Goal: Transaction & Acquisition: Book appointment/travel/reservation

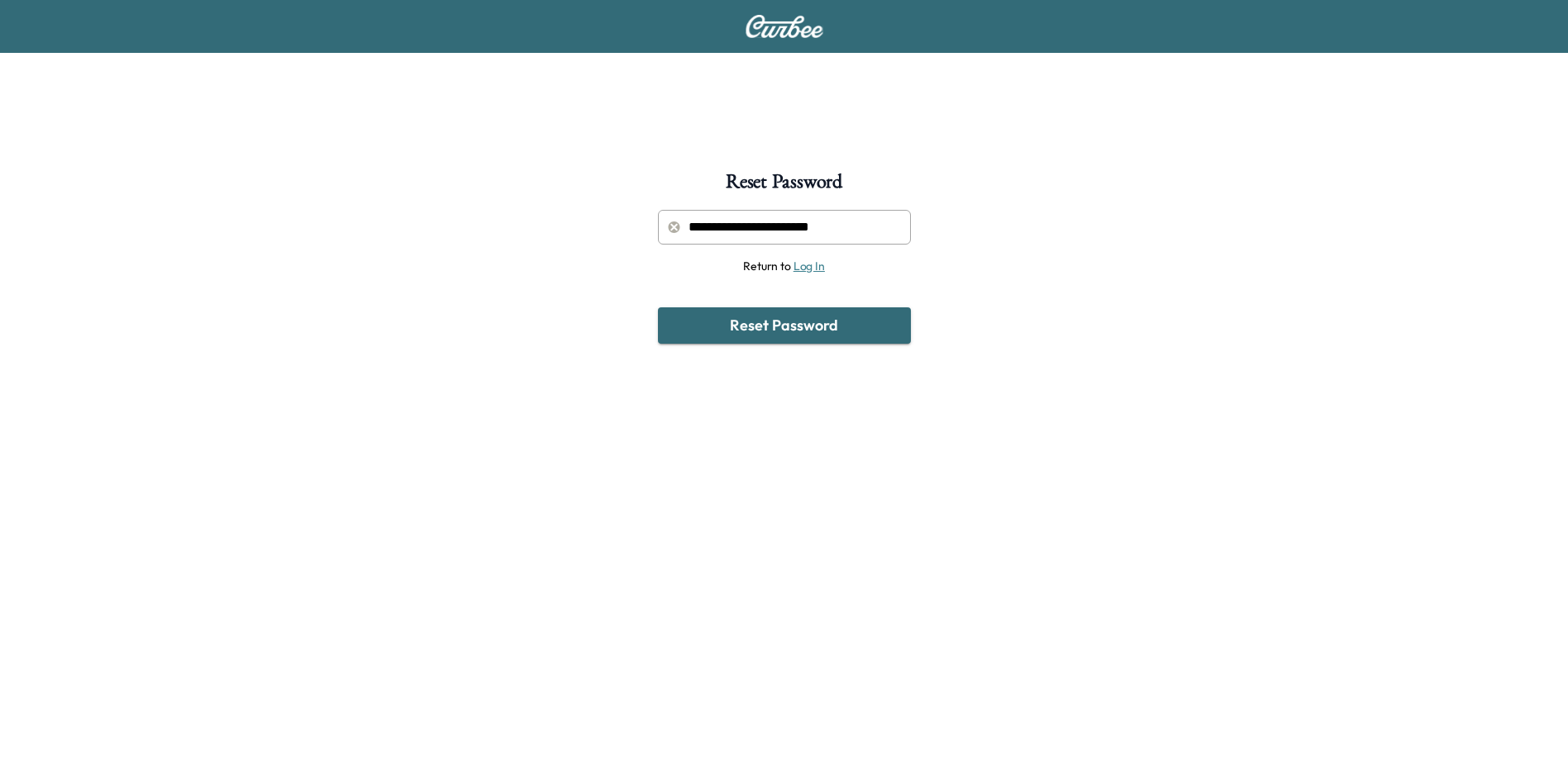
click at [800, 267] on link "Log In" at bounding box center [809, 266] width 31 height 15
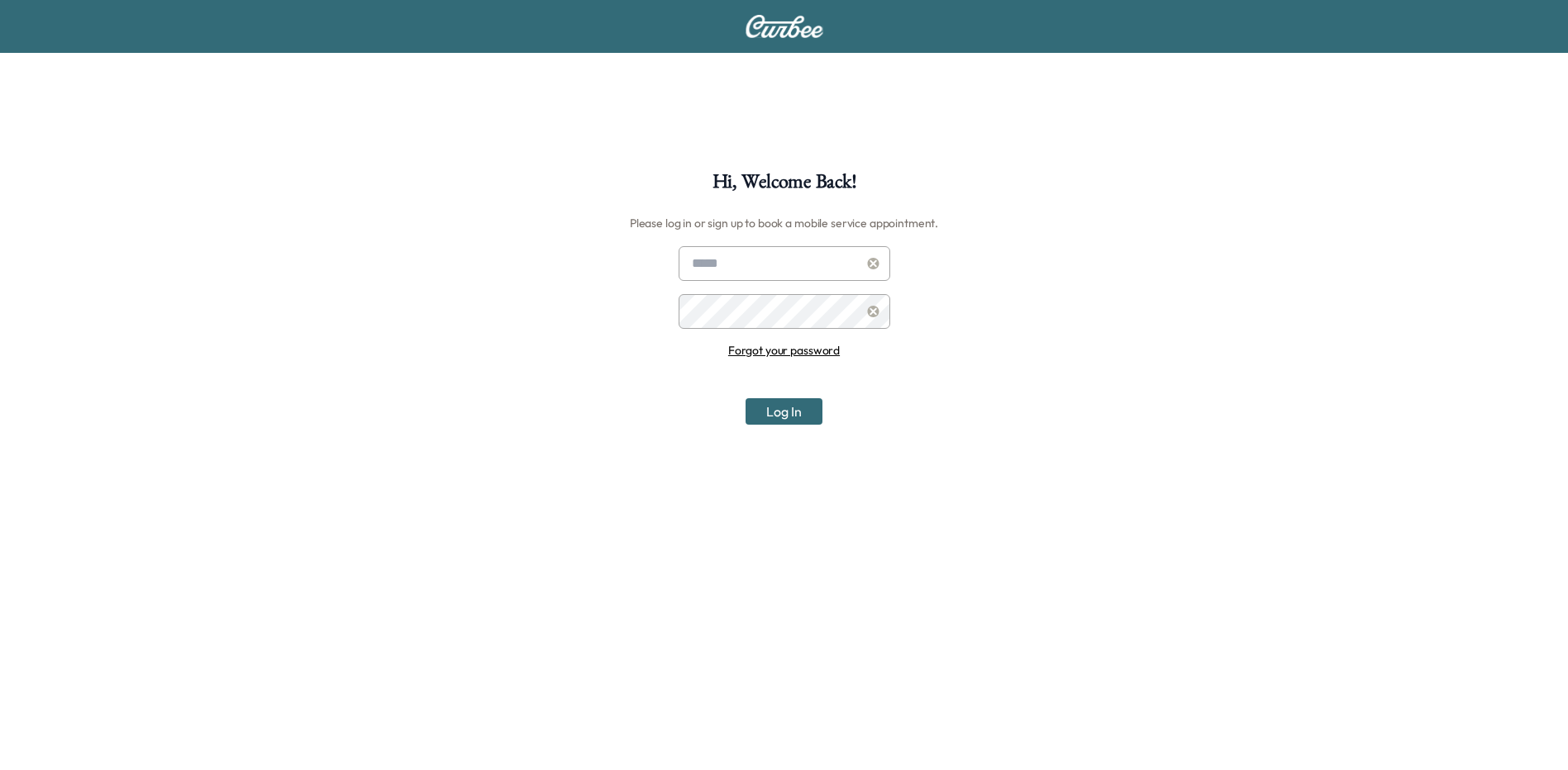
click at [800, 262] on input "text" at bounding box center [785, 264] width 212 height 35
type input "**********"
click at [761, 352] on link "Forgot your password" at bounding box center [784, 350] width 112 height 15
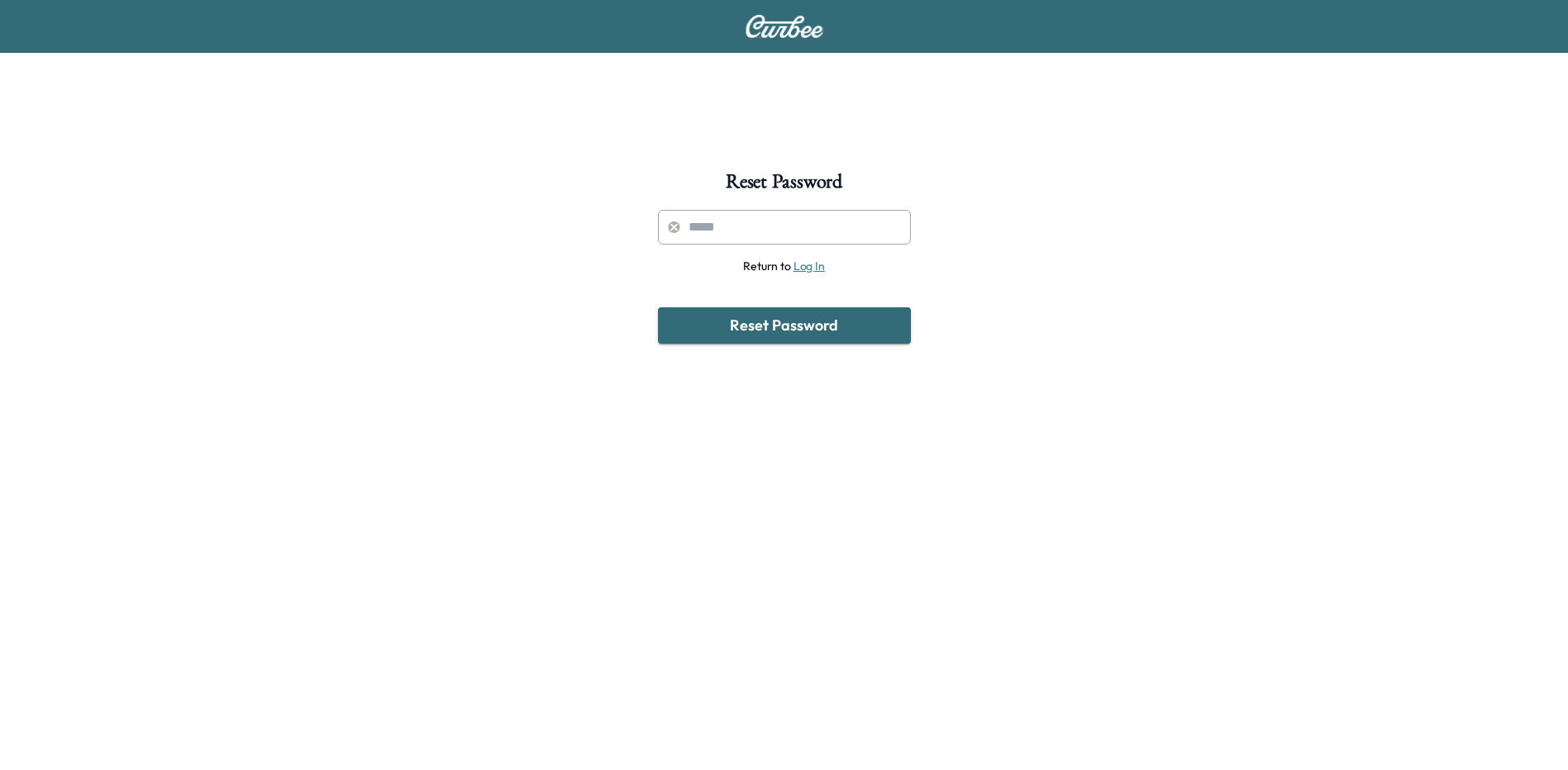
click at [777, 226] on input "text" at bounding box center [784, 227] width 253 height 35
type input "**********"
click at [761, 322] on button "Reset Password" at bounding box center [784, 326] width 253 height 36
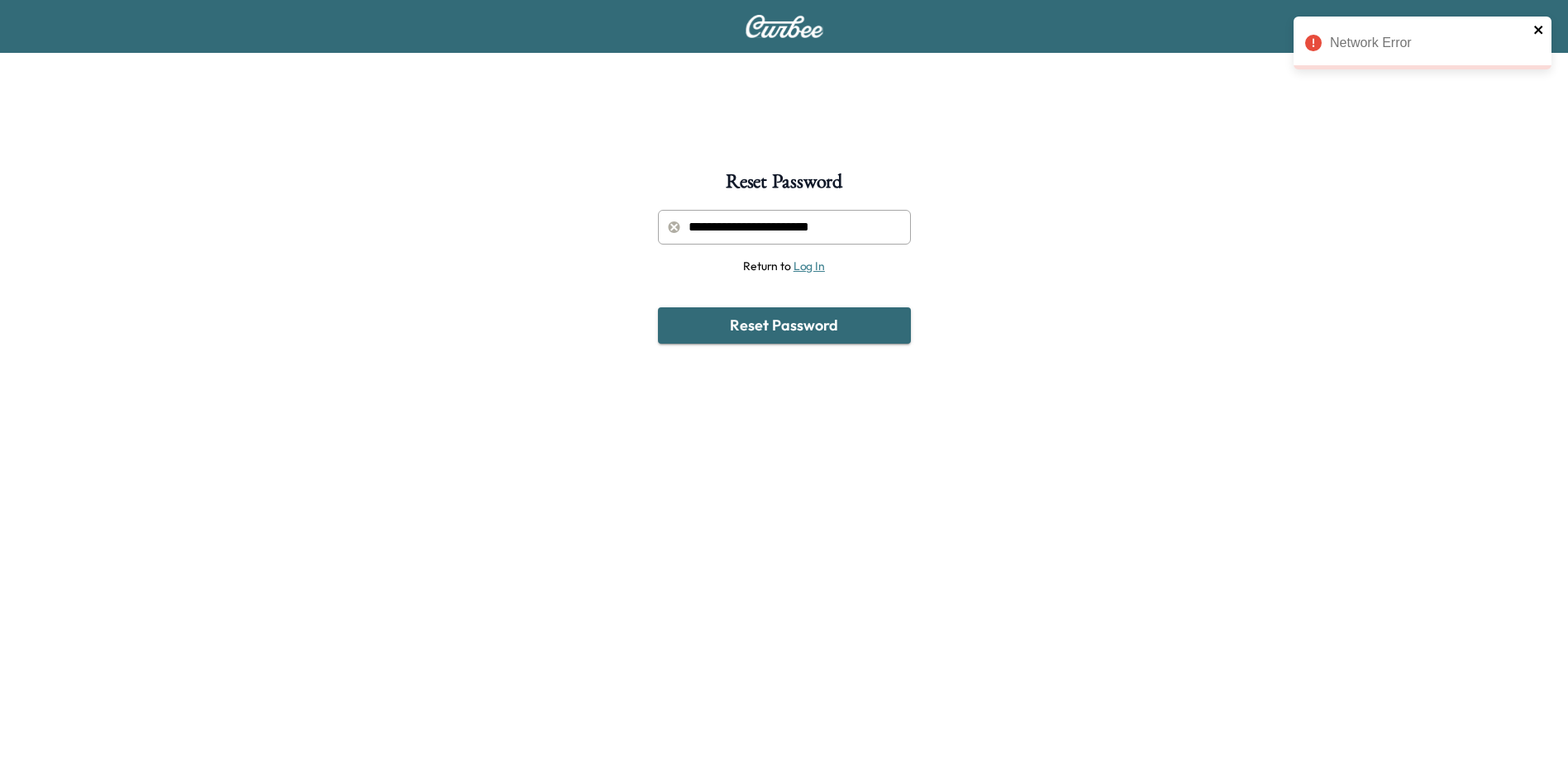
click at [1539, 31] on icon "close" at bounding box center [1538, 30] width 9 height 9
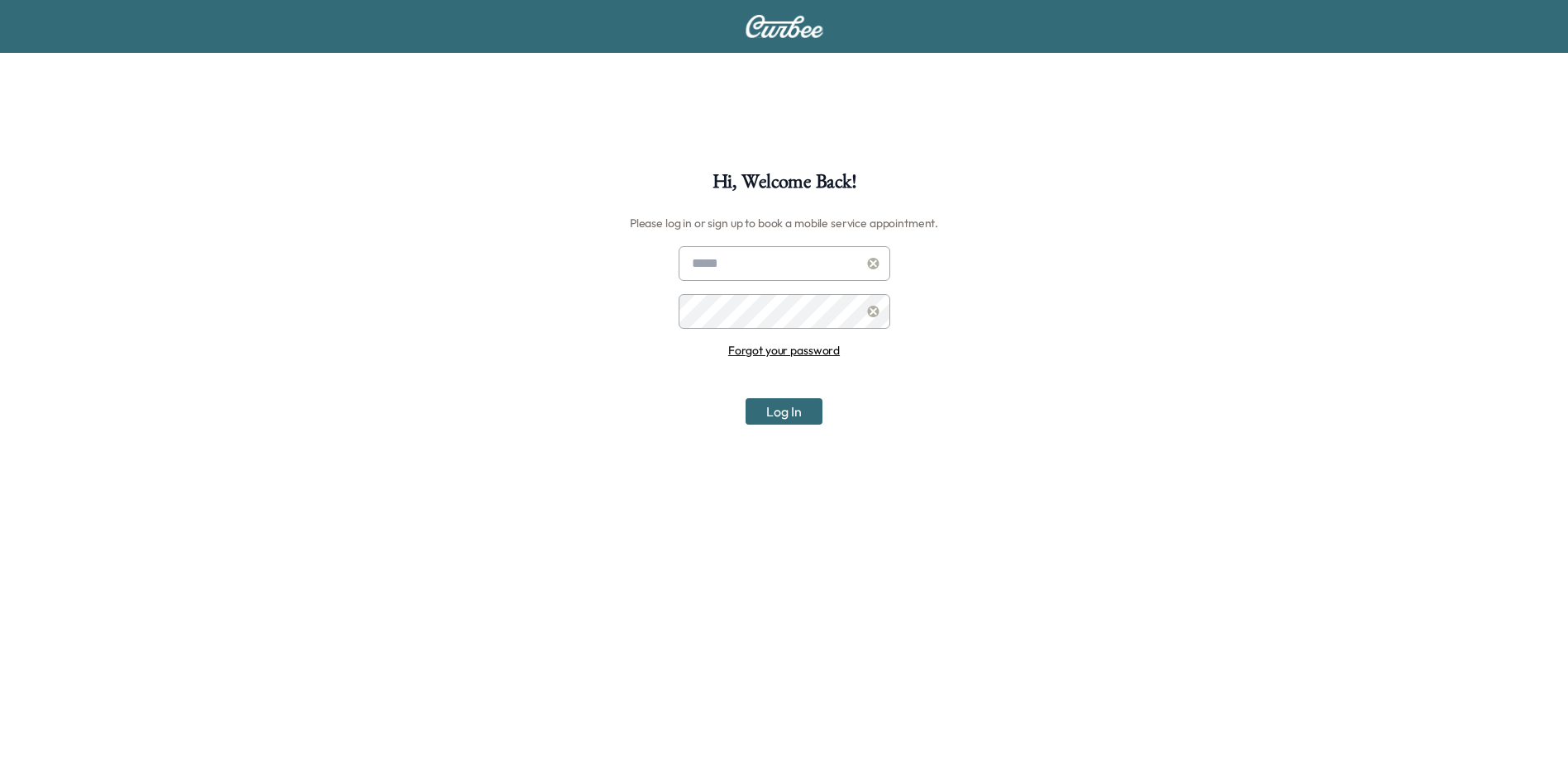
click at [760, 274] on input "text" at bounding box center [785, 264] width 212 height 35
type input "**********"
click at [746, 398] on button "Log In" at bounding box center [784, 411] width 77 height 26
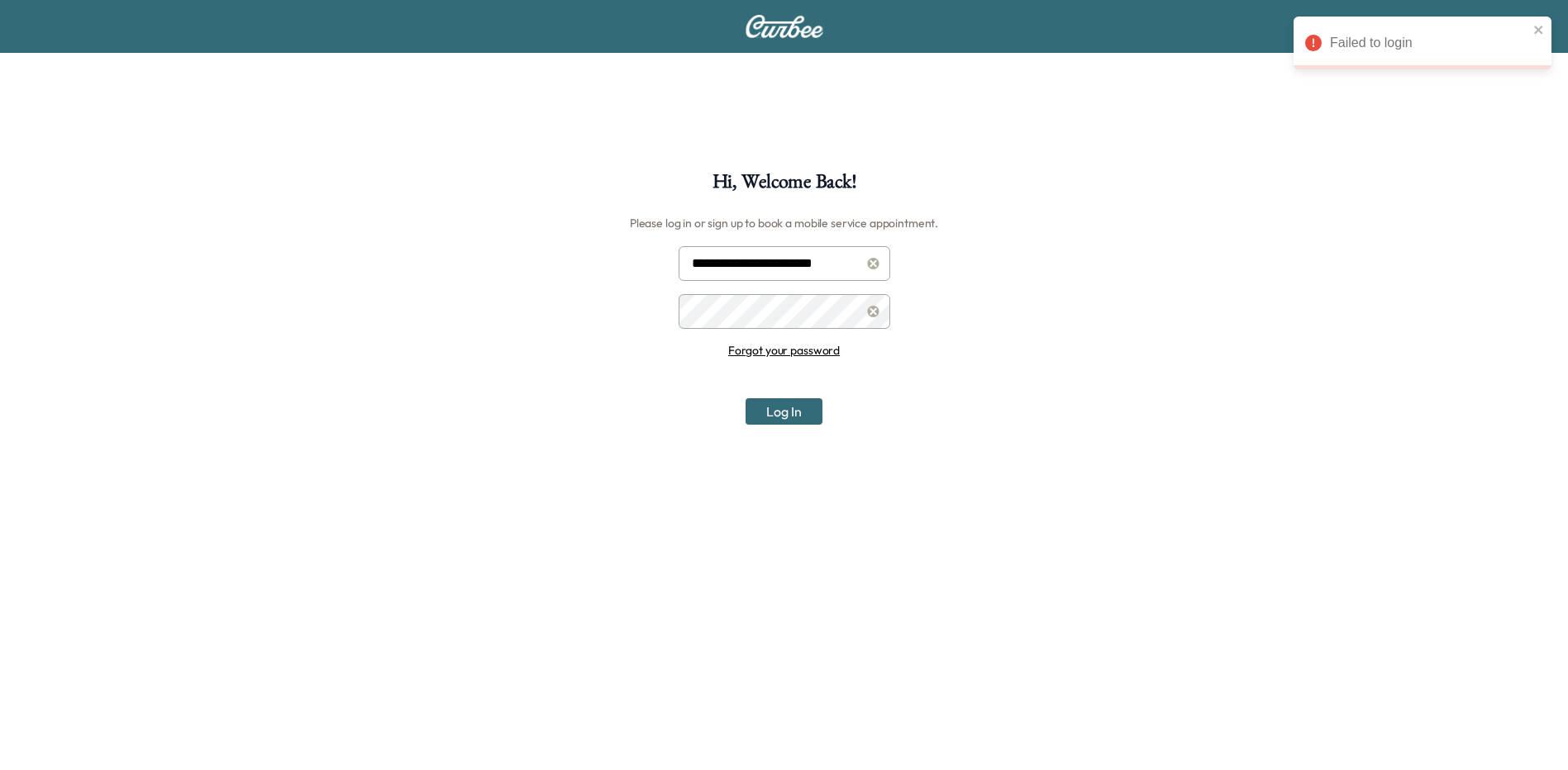
click at [870, 316] on icon at bounding box center [873, 311] width 11 height 11
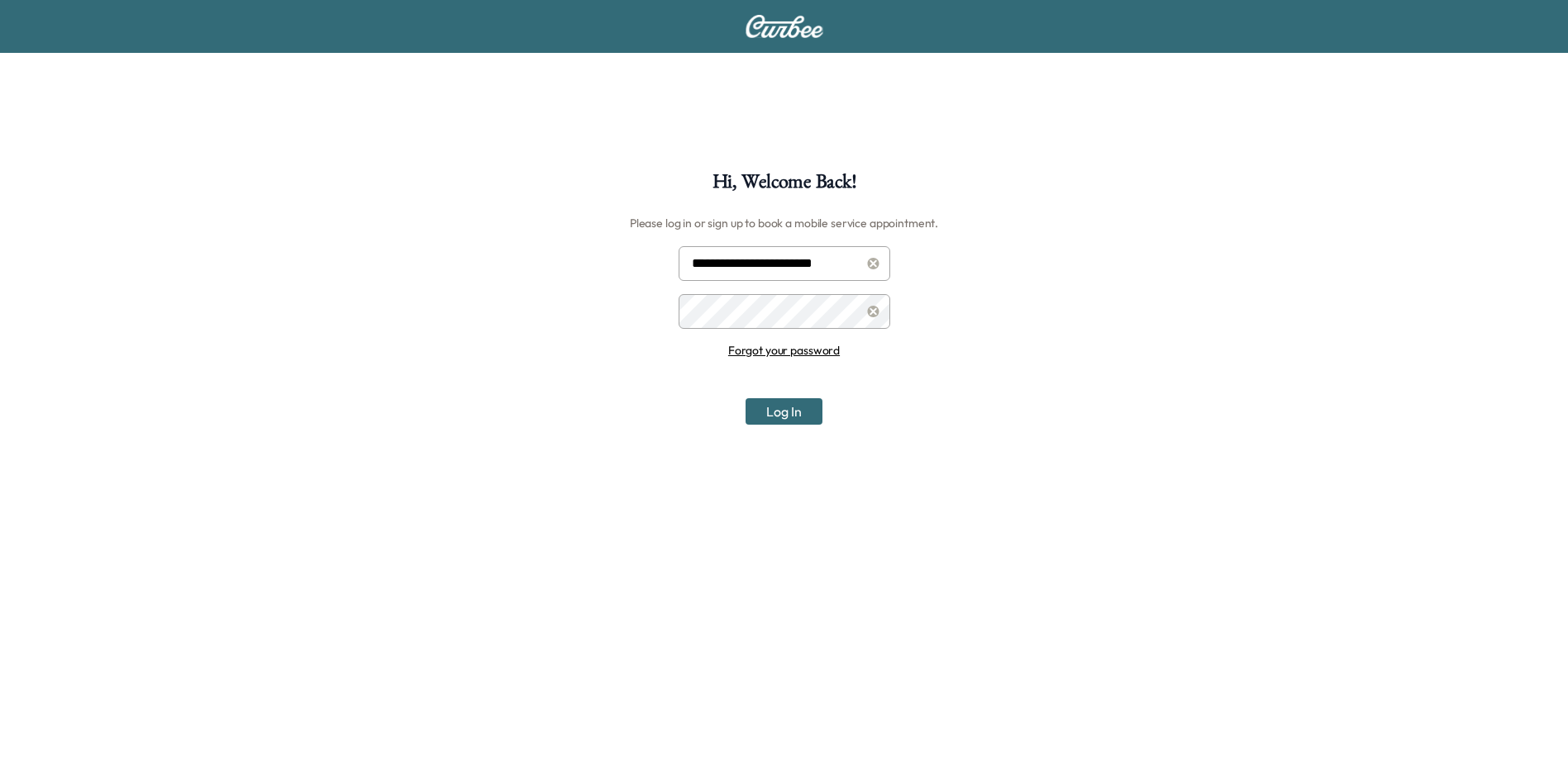
click at [864, 308] on div at bounding box center [873, 311] width 20 height 20
click at [800, 407] on button "Log In" at bounding box center [784, 411] width 77 height 26
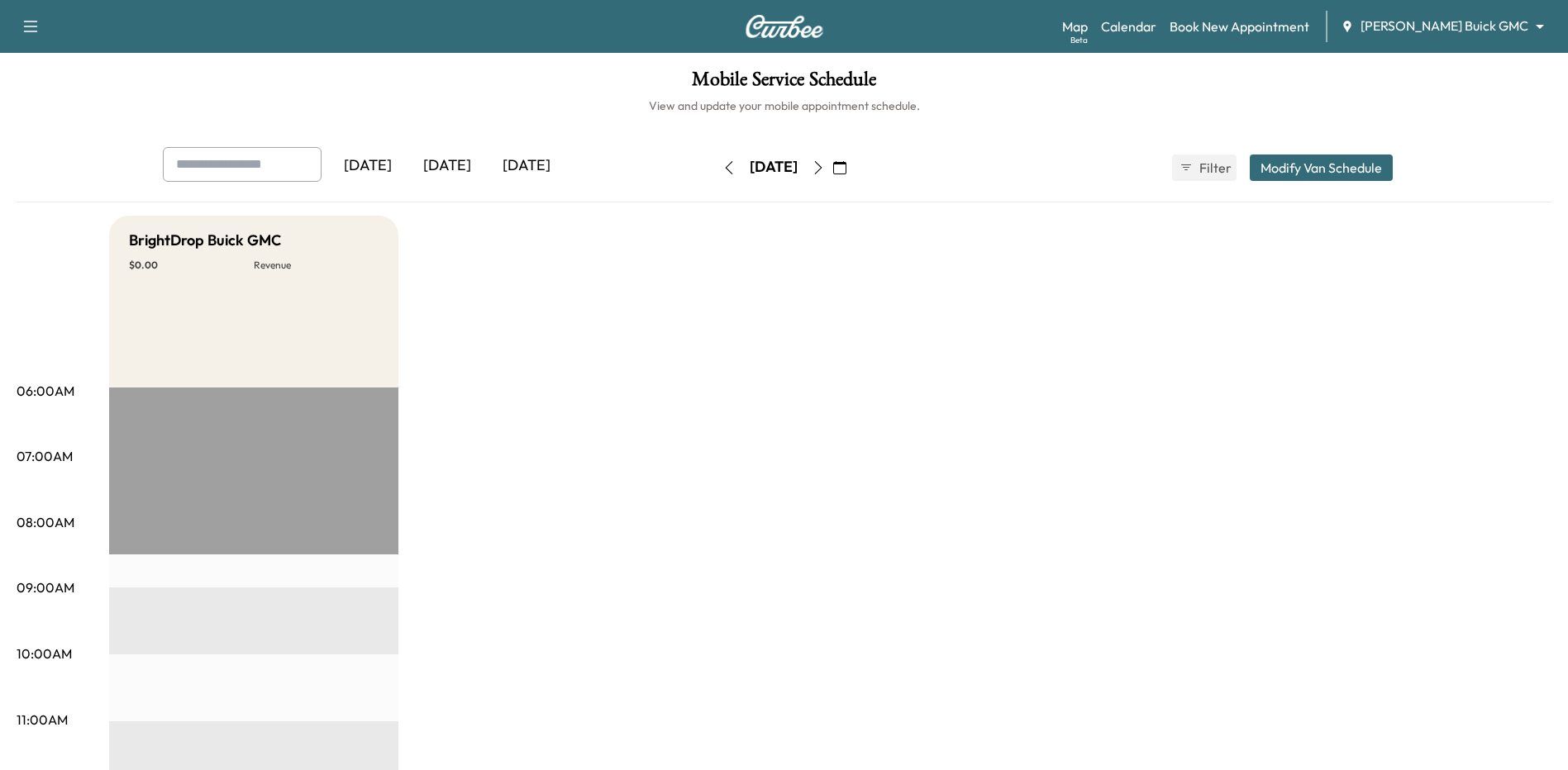
click at [1477, 15] on div "Map Beta Calendar Book New Appointment [PERSON_NAME] Buick GMC ******** ​" at bounding box center [1308, 26] width 492 height 31
click at [1472, 23] on body "Support Log Out Map Beta Calendar Book New Appointment [PERSON_NAME] Buick GMC …" at bounding box center [790, 385] width 1580 height 770
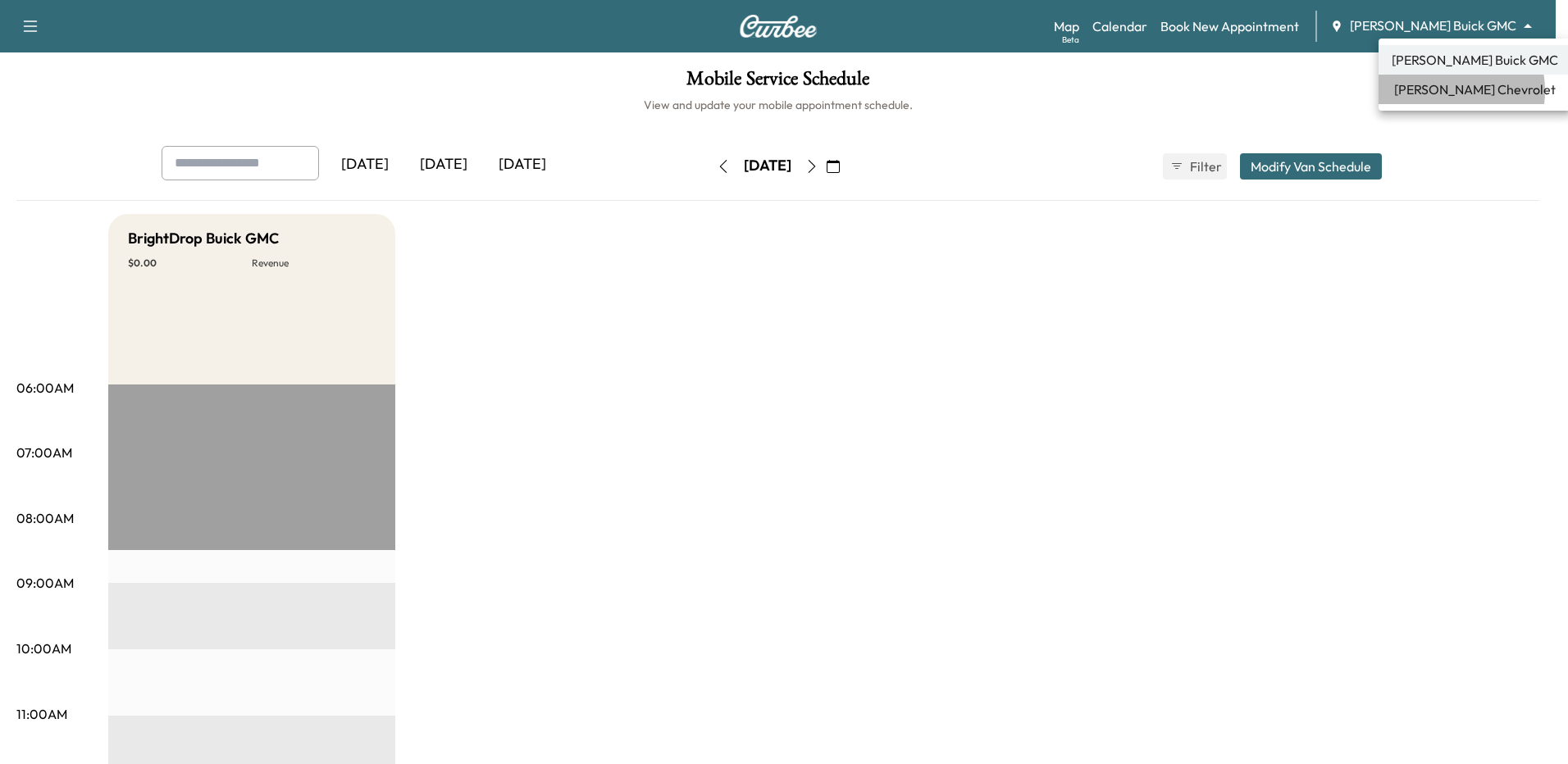
click at [1439, 91] on span "[PERSON_NAME] Chevrolet" at bounding box center [1475, 89] width 162 height 20
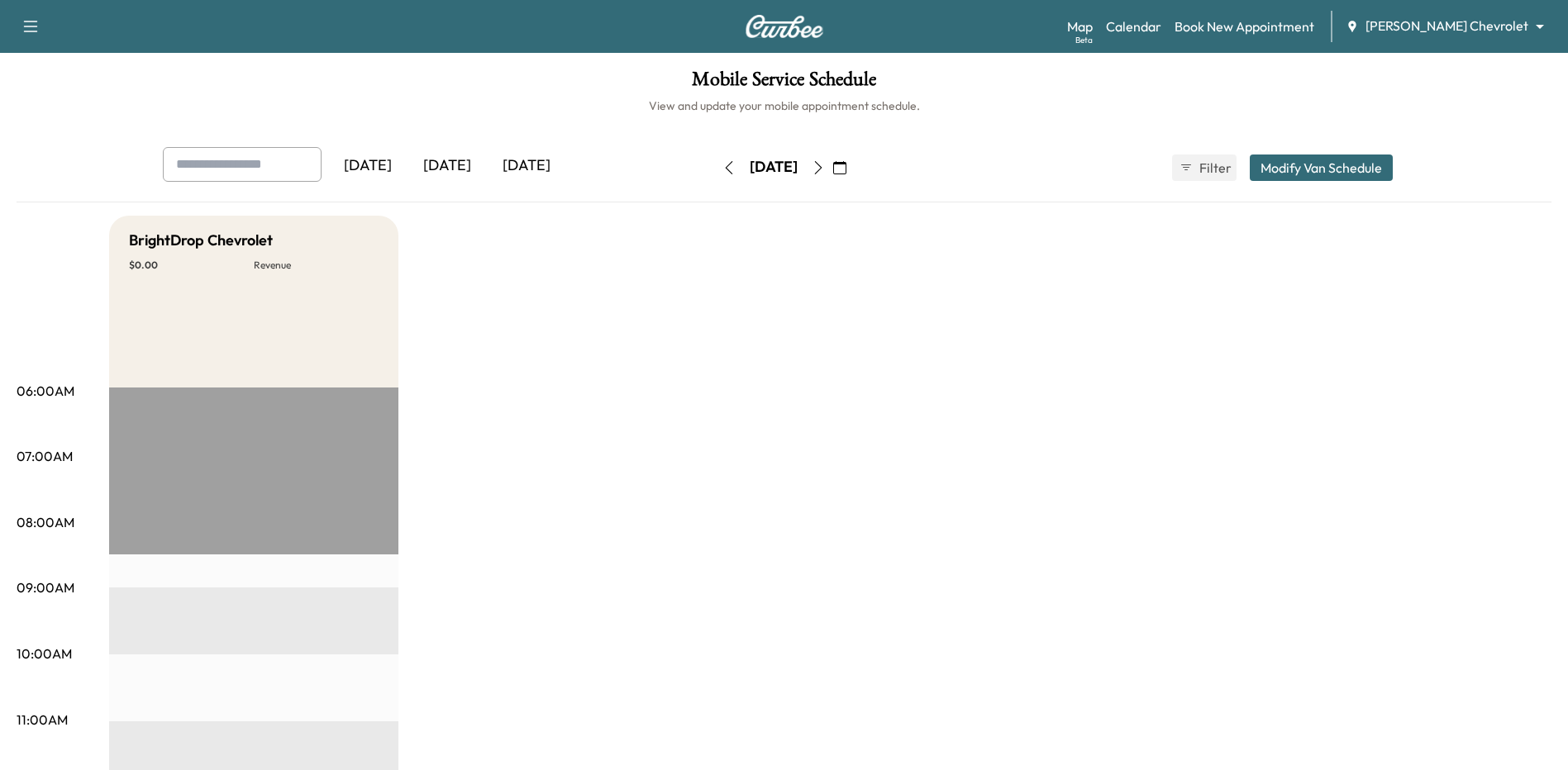
click at [798, 174] on div "[DATE]" at bounding box center [773, 168] width 48 height 21
click at [847, 164] on icon "button" at bounding box center [840, 168] width 13 height 13
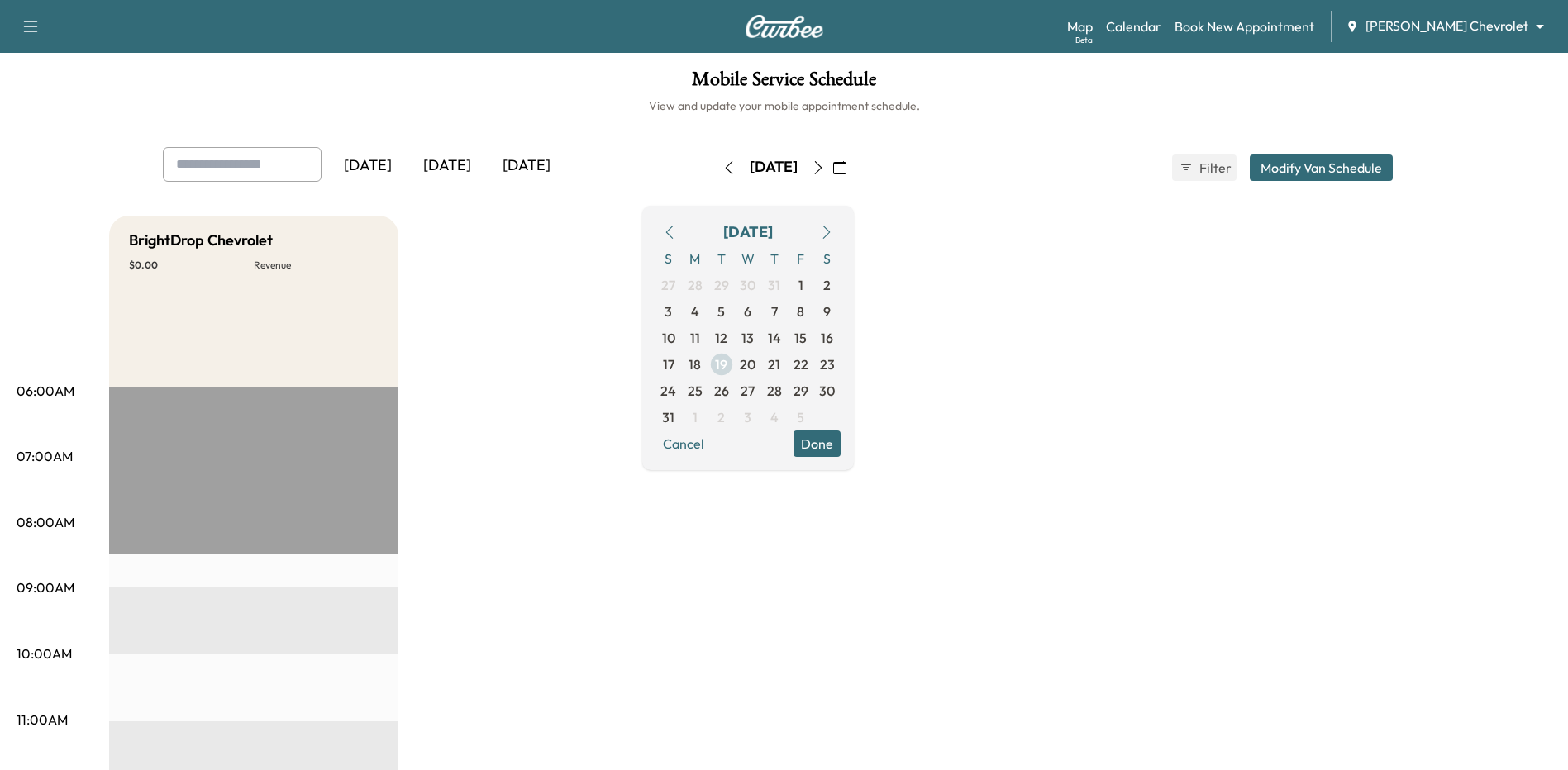
click at [735, 363] on span "19" at bounding box center [721, 365] width 26 height 26
click at [755, 361] on span "20" at bounding box center [748, 364] width 16 height 20
click at [836, 111] on h6 "View and update your mobile appointment schedule." at bounding box center [784, 105] width 1535 height 16
click at [807, 78] on h1 "Mobile Service Schedule" at bounding box center [784, 83] width 1535 height 28
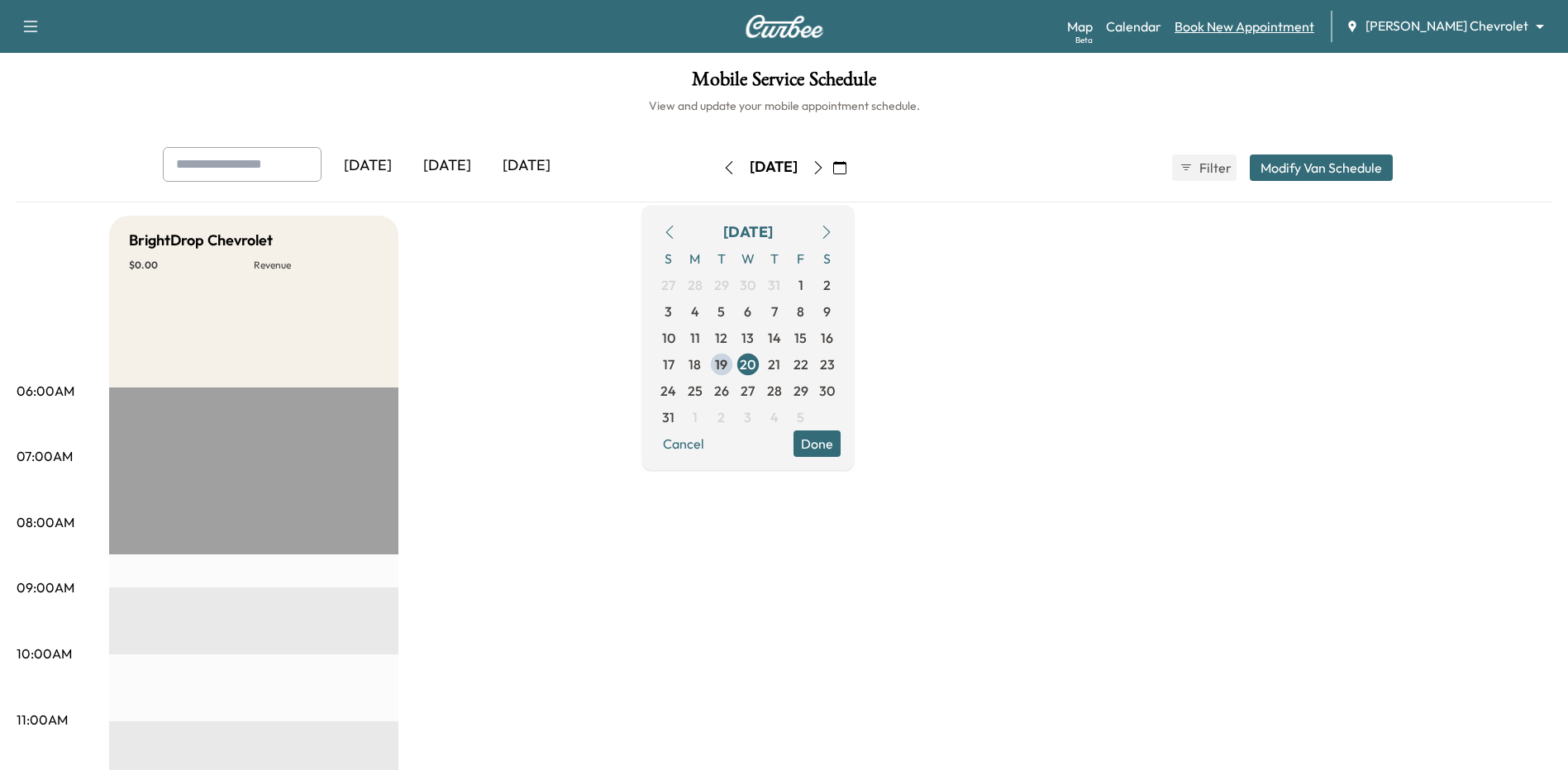
click at [1272, 34] on link "Book New Appointment" at bounding box center [1244, 26] width 140 height 20
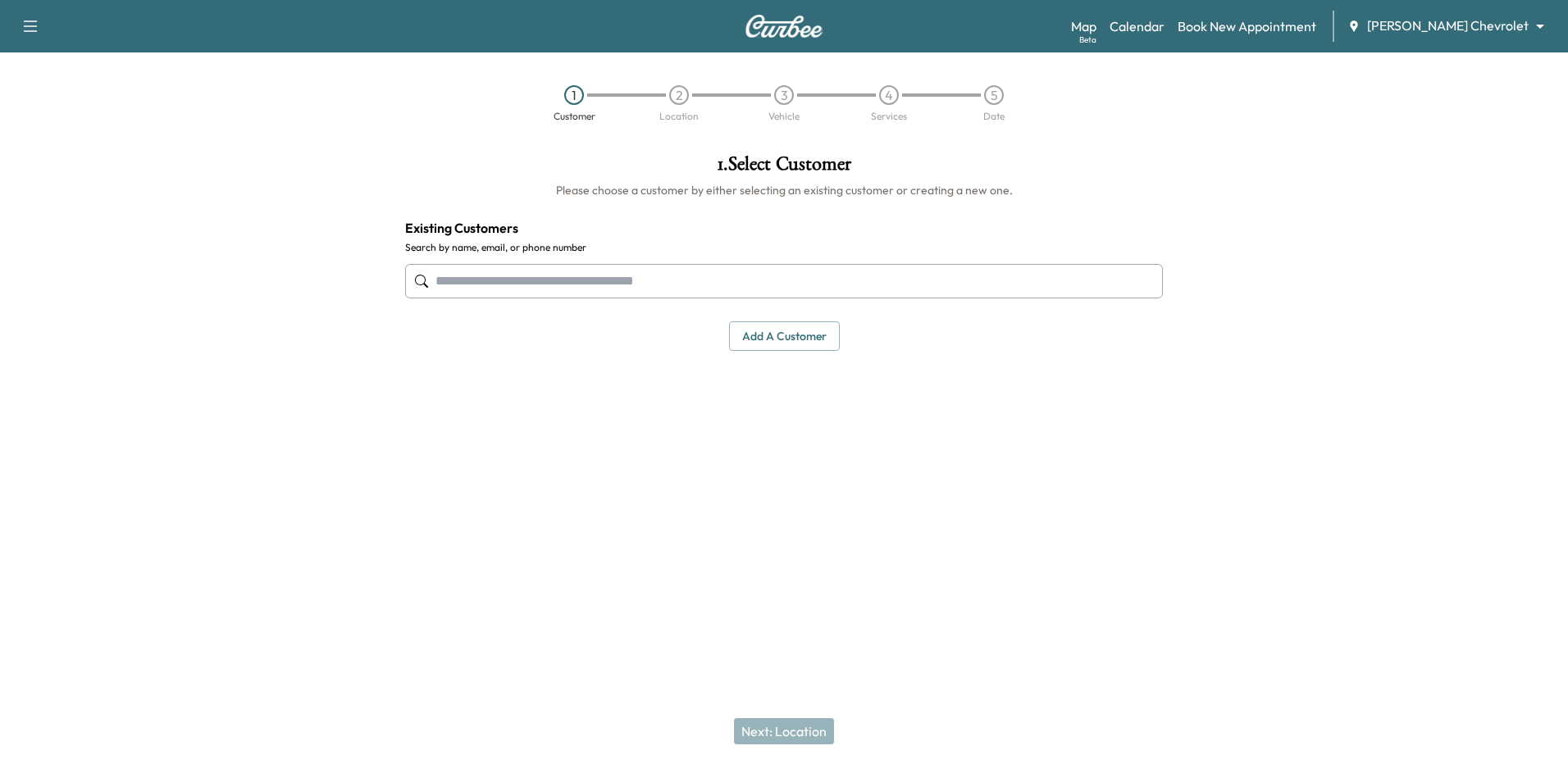
click at [655, 282] on input "text" at bounding box center [784, 282] width 758 height 34
click at [659, 282] on input "text" at bounding box center [784, 282] width 758 height 34
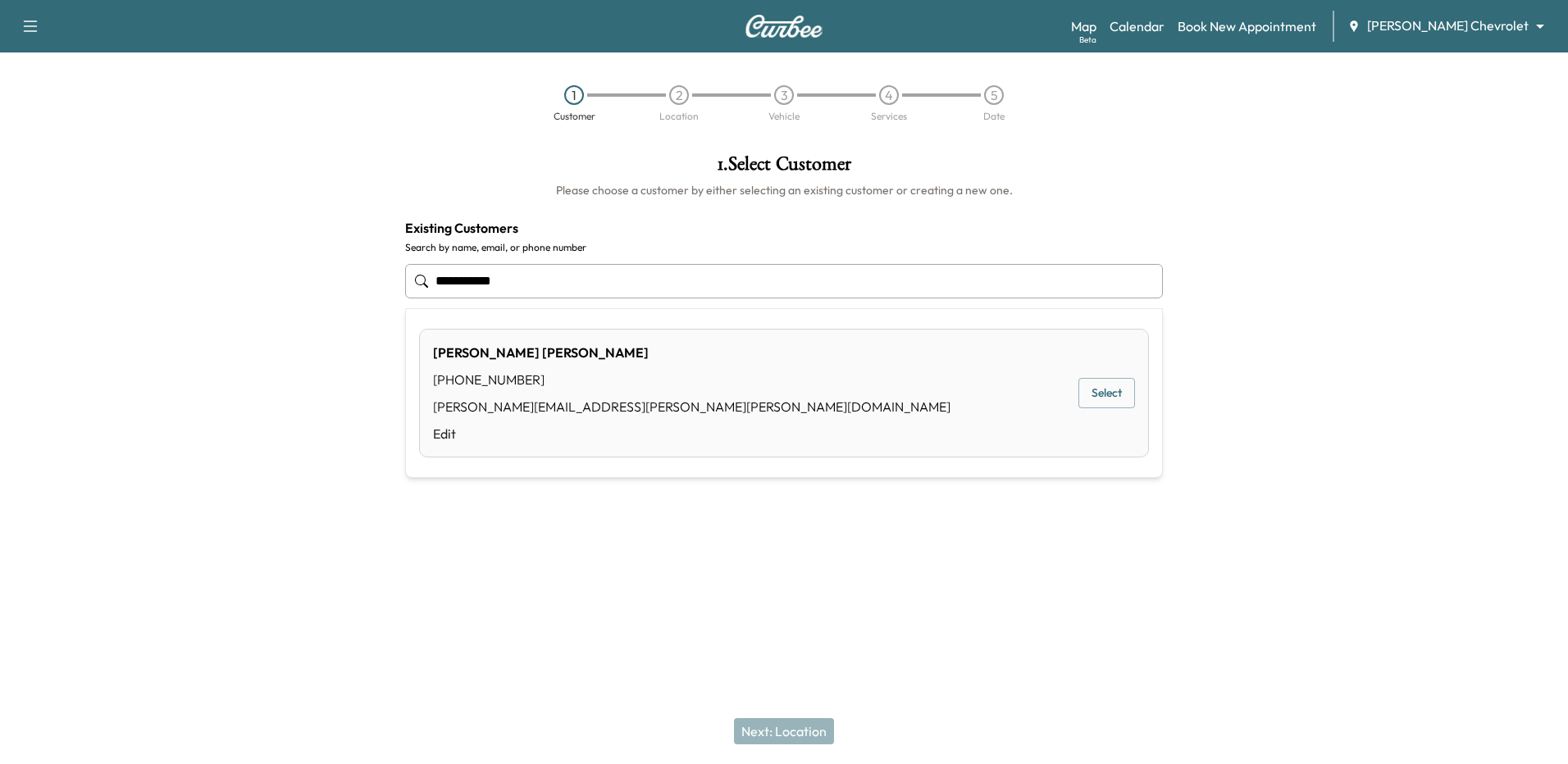
click at [494, 350] on div "[PERSON_NAME]" at bounding box center [692, 352] width 518 height 20
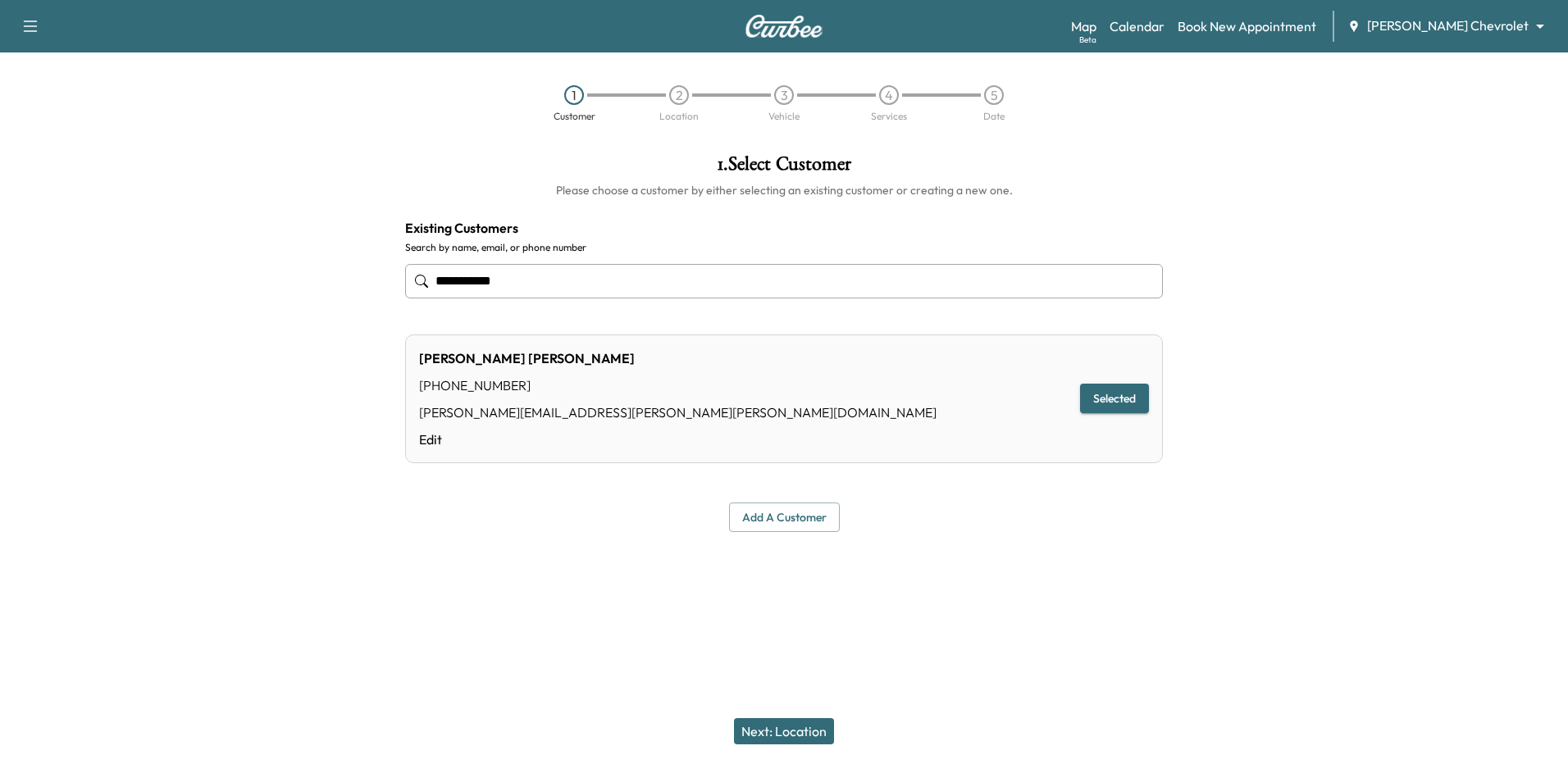
type input "**********"
click at [1111, 396] on button "Selected" at bounding box center [1115, 399] width 69 height 30
click at [794, 512] on button "Add a customer" at bounding box center [784, 518] width 111 height 30
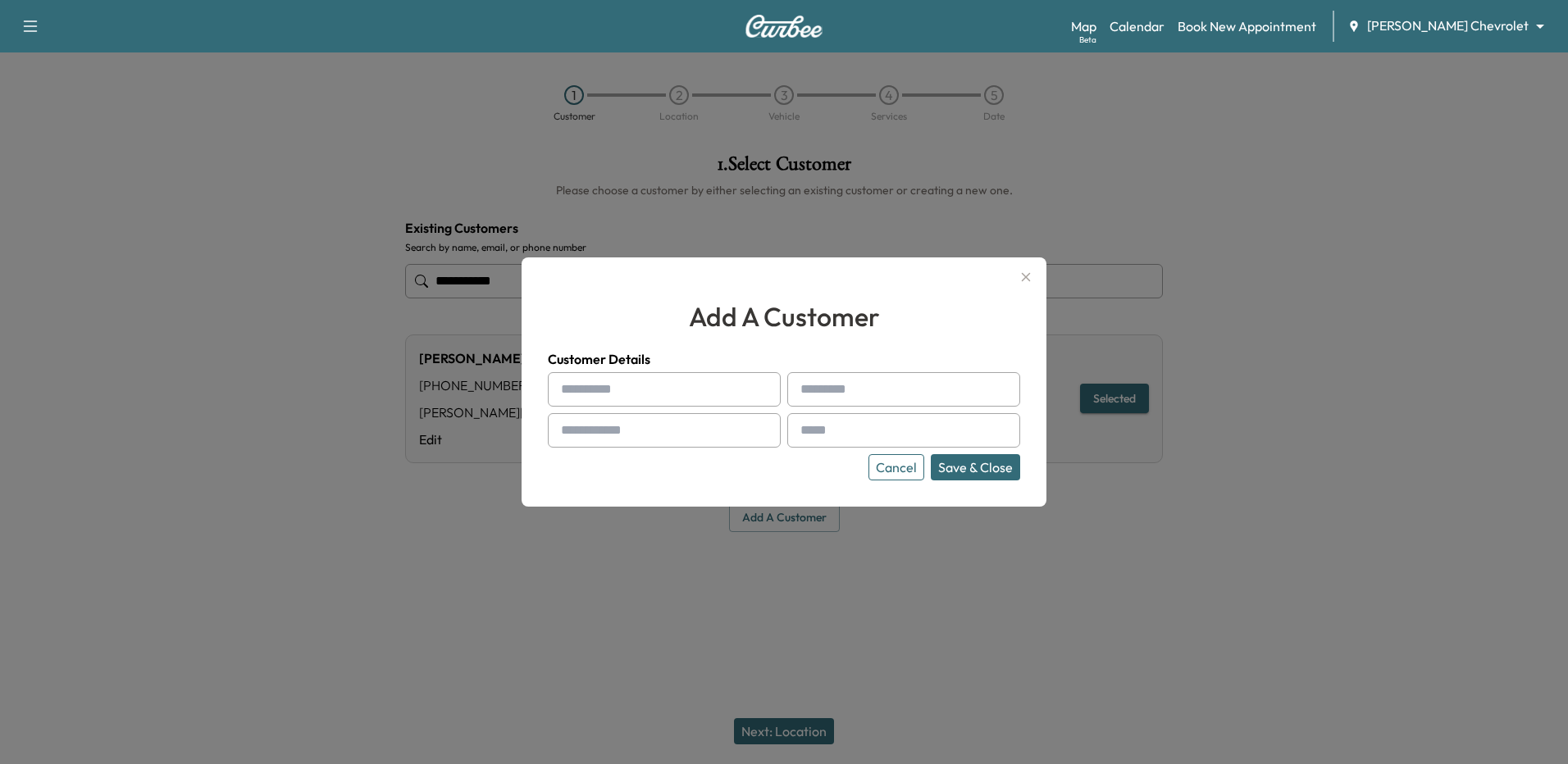
click at [903, 463] on button "Cancel" at bounding box center [896, 467] width 56 height 26
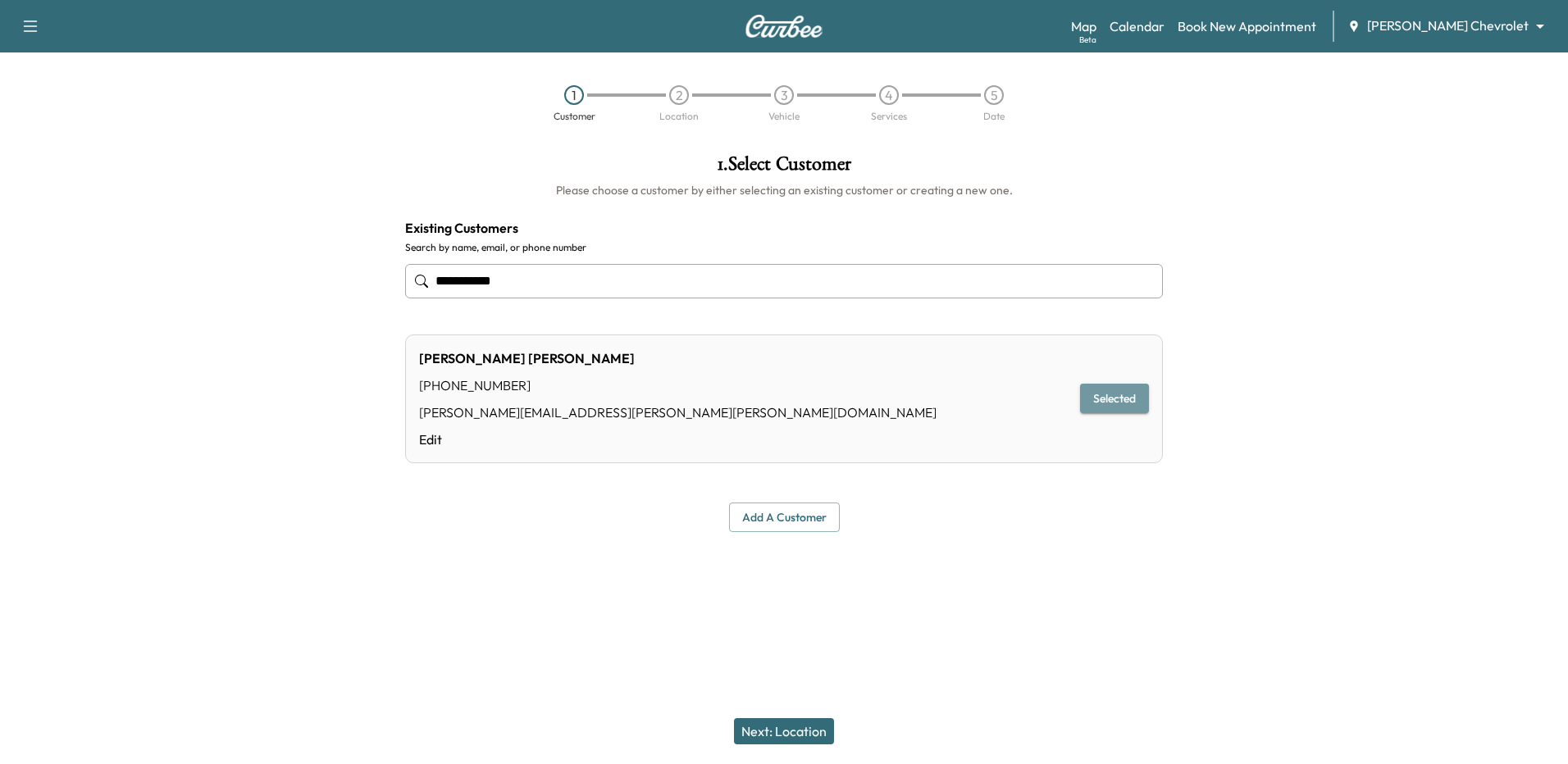
click at [1102, 408] on button "Selected" at bounding box center [1115, 399] width 69 height 30
click at [775, 727] on button "Next: Location" at bounding box center [784, 731] width 100 height 26
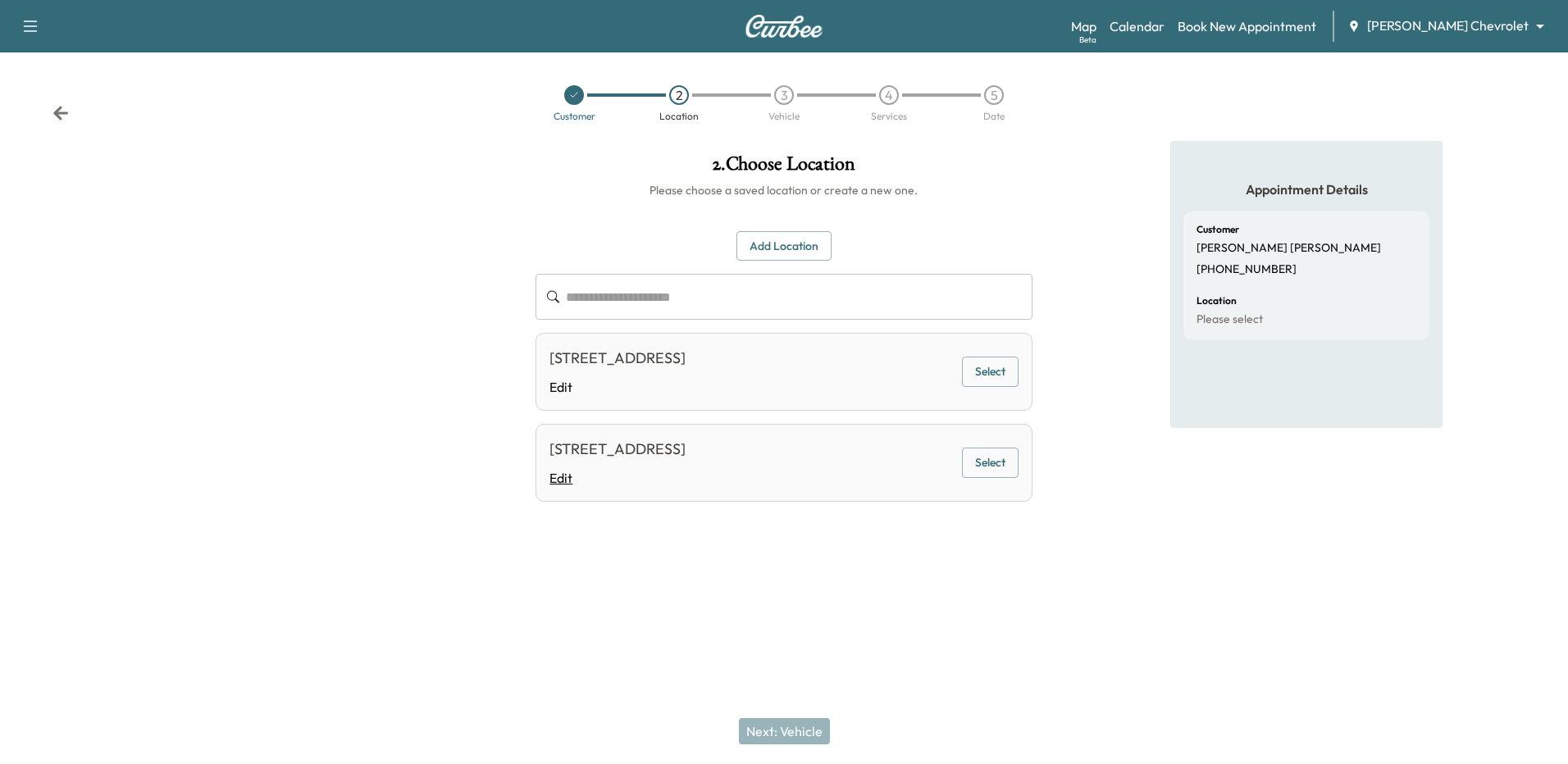
click at [686, 480] on link "Edit" at bounding box center [618, 478] width 136 height 20
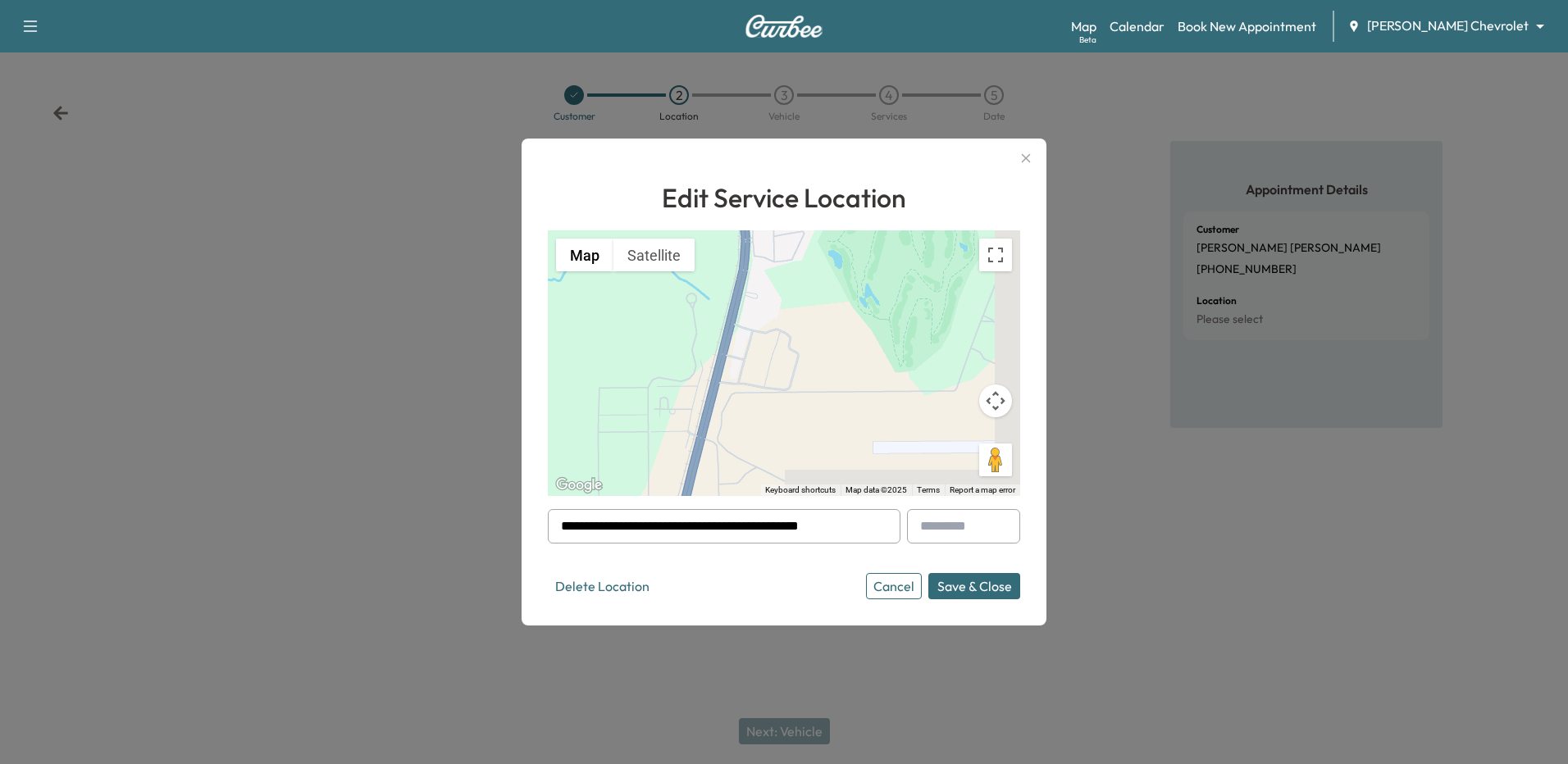
click at [981, 593] on button "Save & Close" at bounding box center [974, 586] width 92 height 26
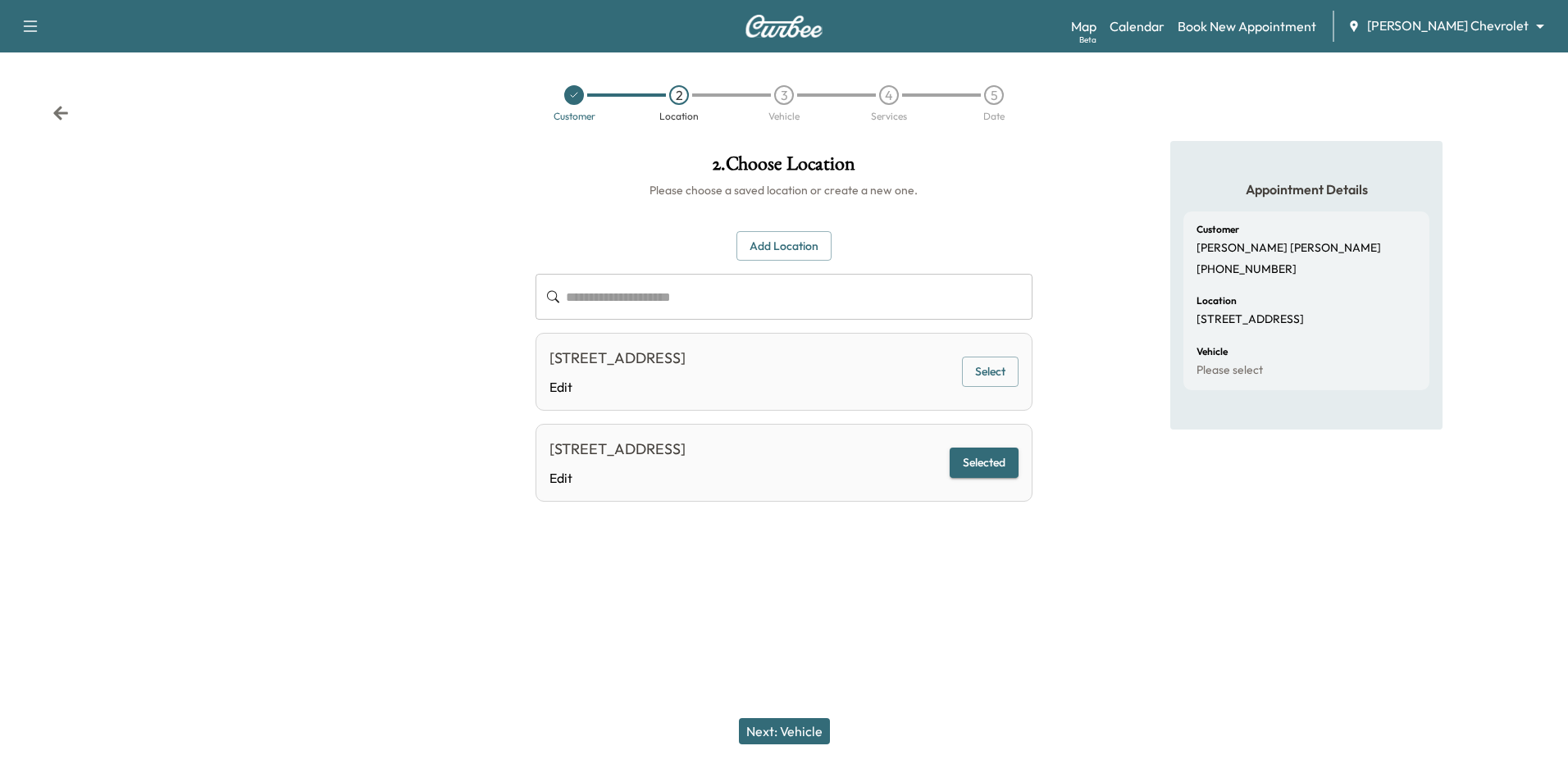
click at [787, 736] on button "Next: Vehicle" at bounding box center [785, 731] width 91 height 26
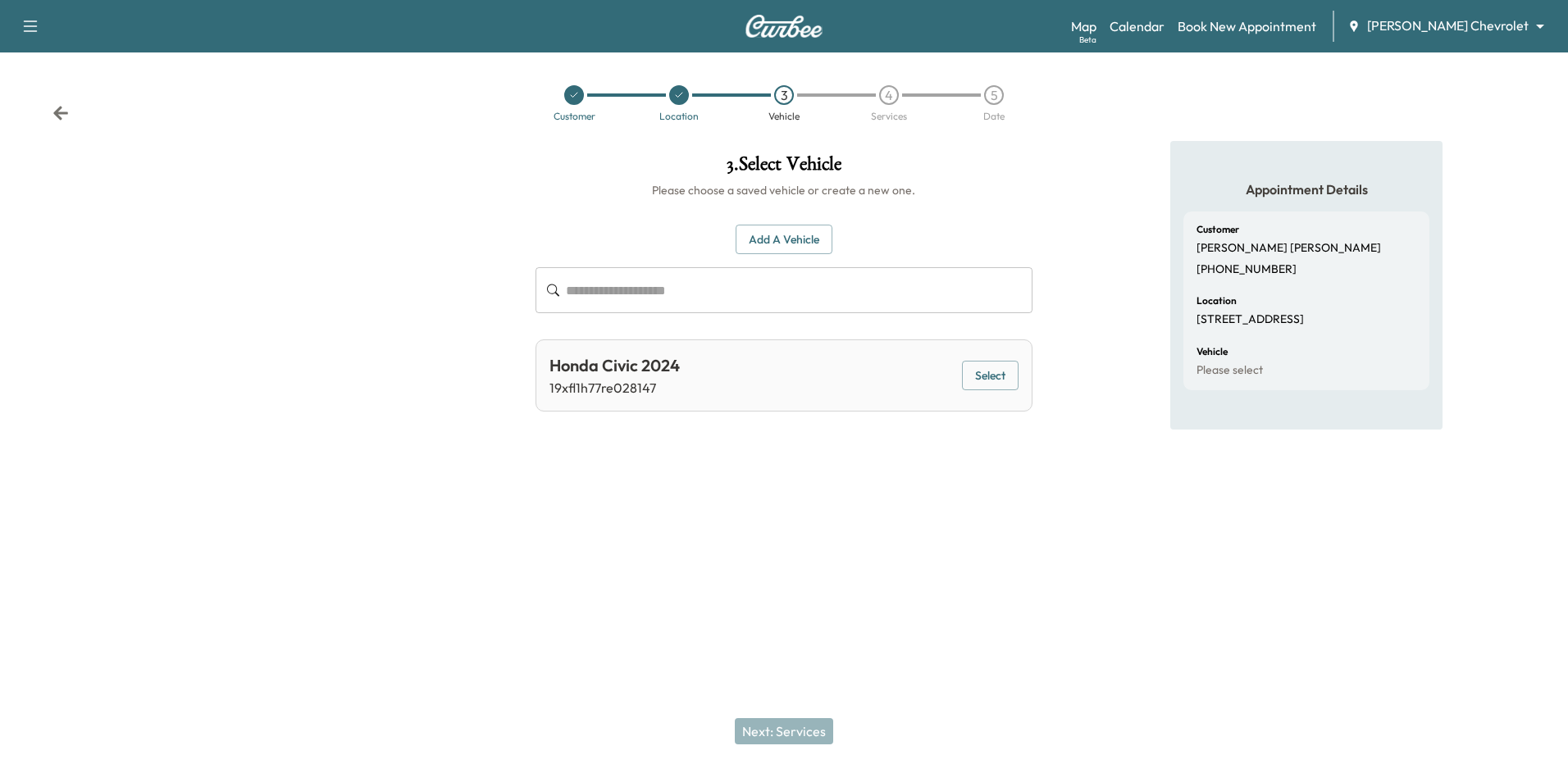
click at [801, 378] on div "Honda Civic 2024 19xfl1h77re028147 Select" at bounding box center [784, 376] width 496 height 72
click at [983, 371] on button "Select" at bounding box center [991, 376] width 57 height 30
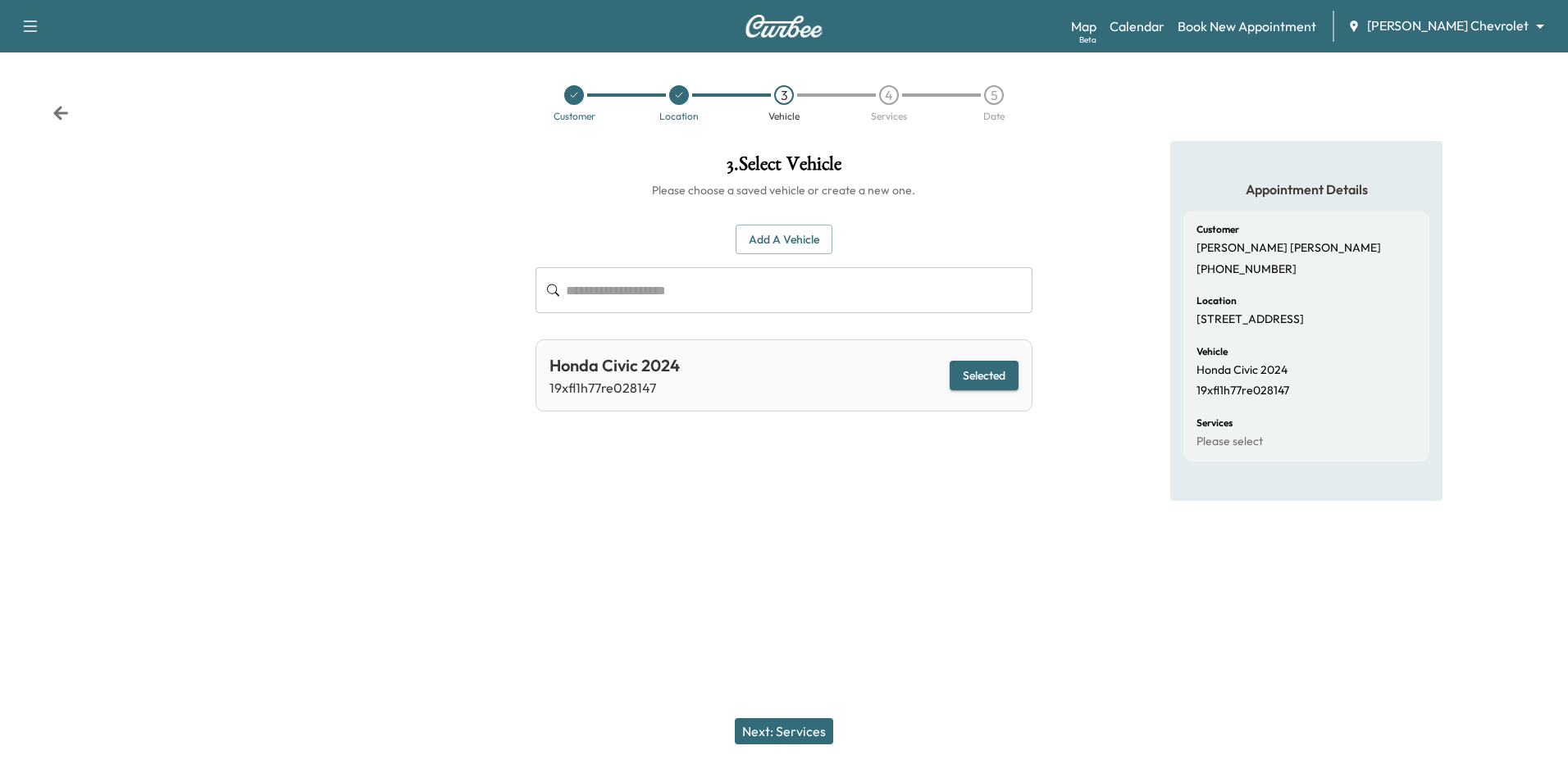
click at [772, 737] on button "Next: Services" at bounding box center [784, 731] width 98 height 26
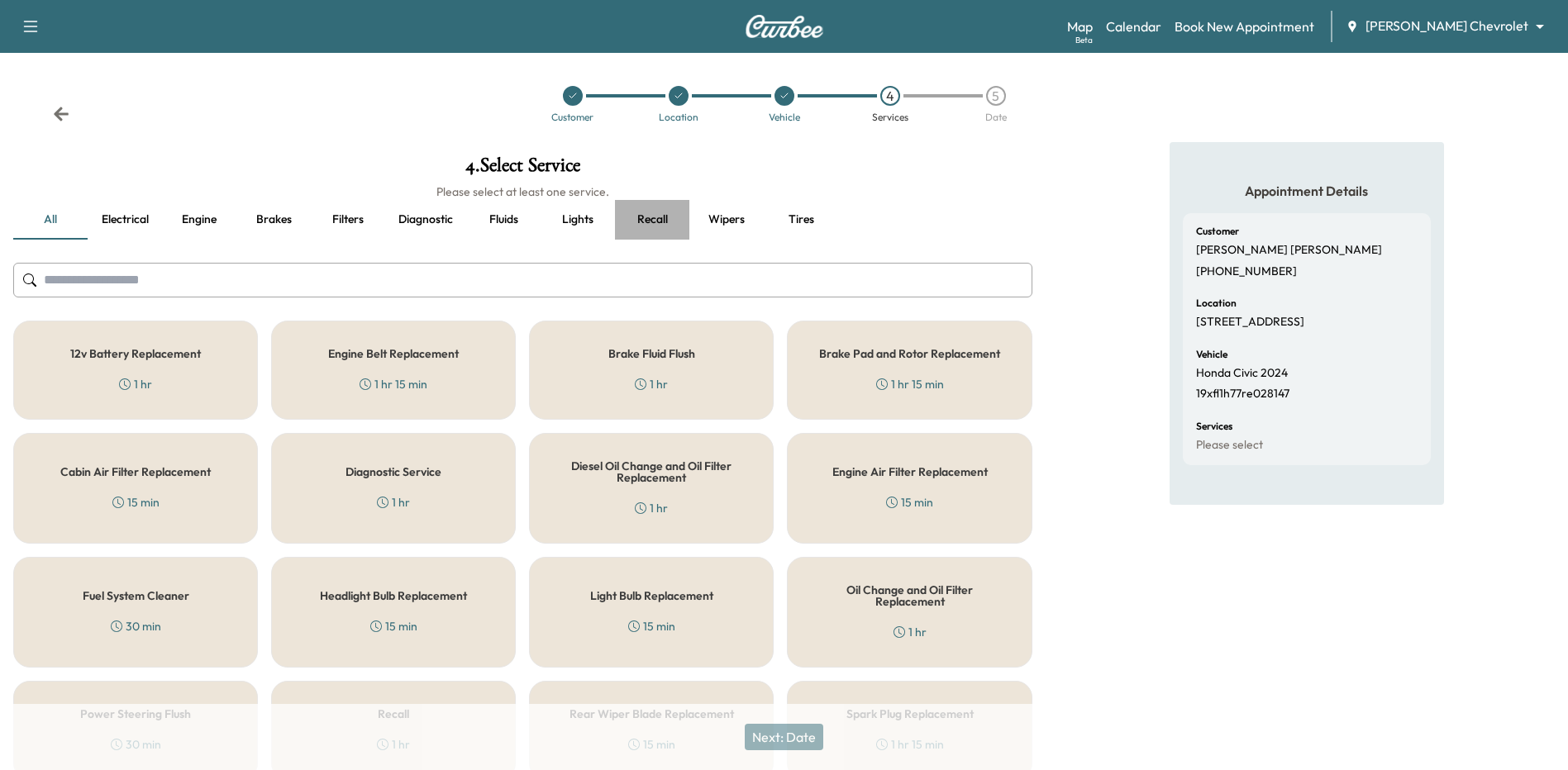
click at [646, 216] on button "Recall" at bounding box center [652, 220] width 75 height 40
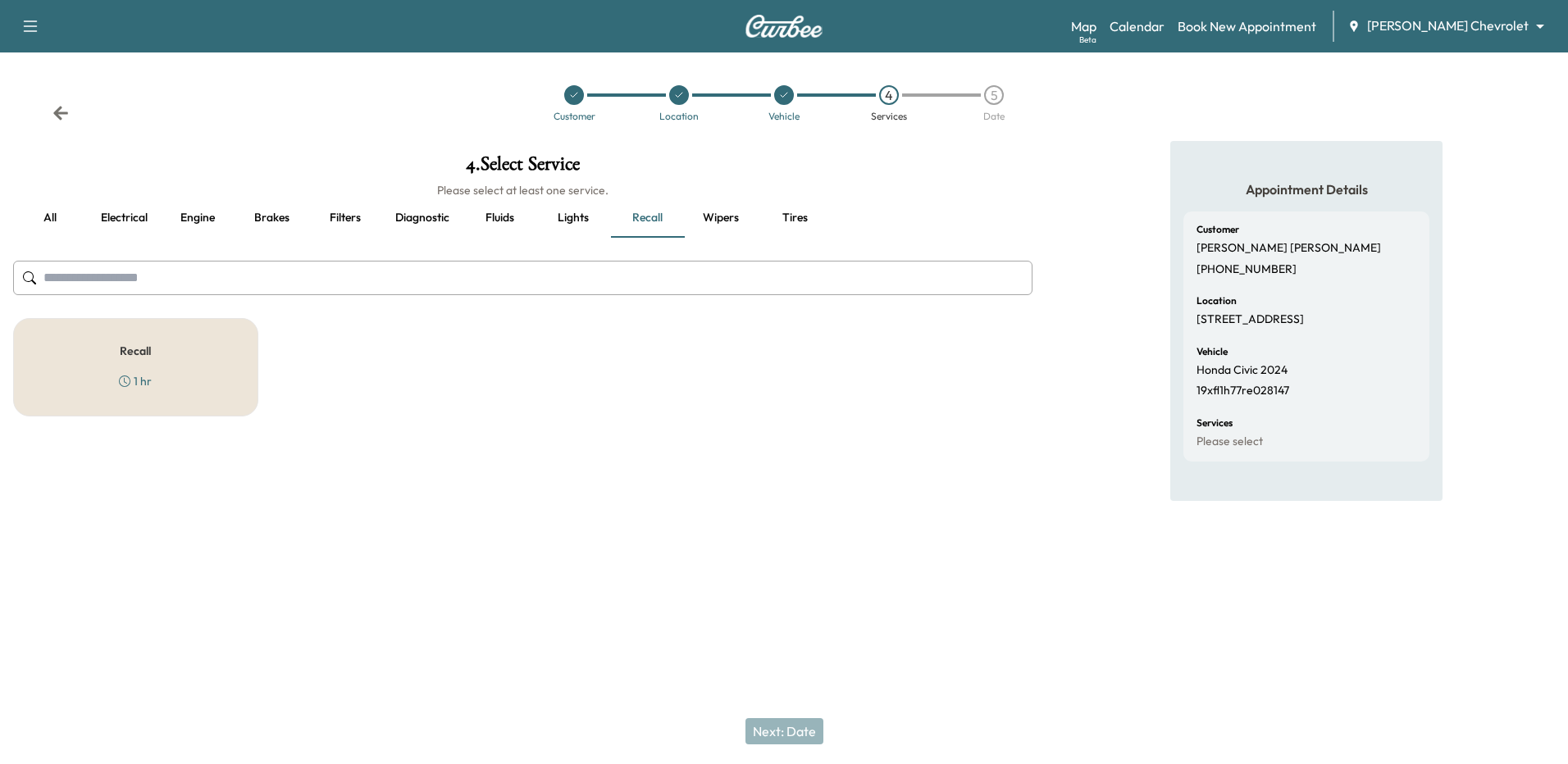
click at [203, 355] on div "Recall 1 hr" at bounding box center [135, 367] width 246 height 98
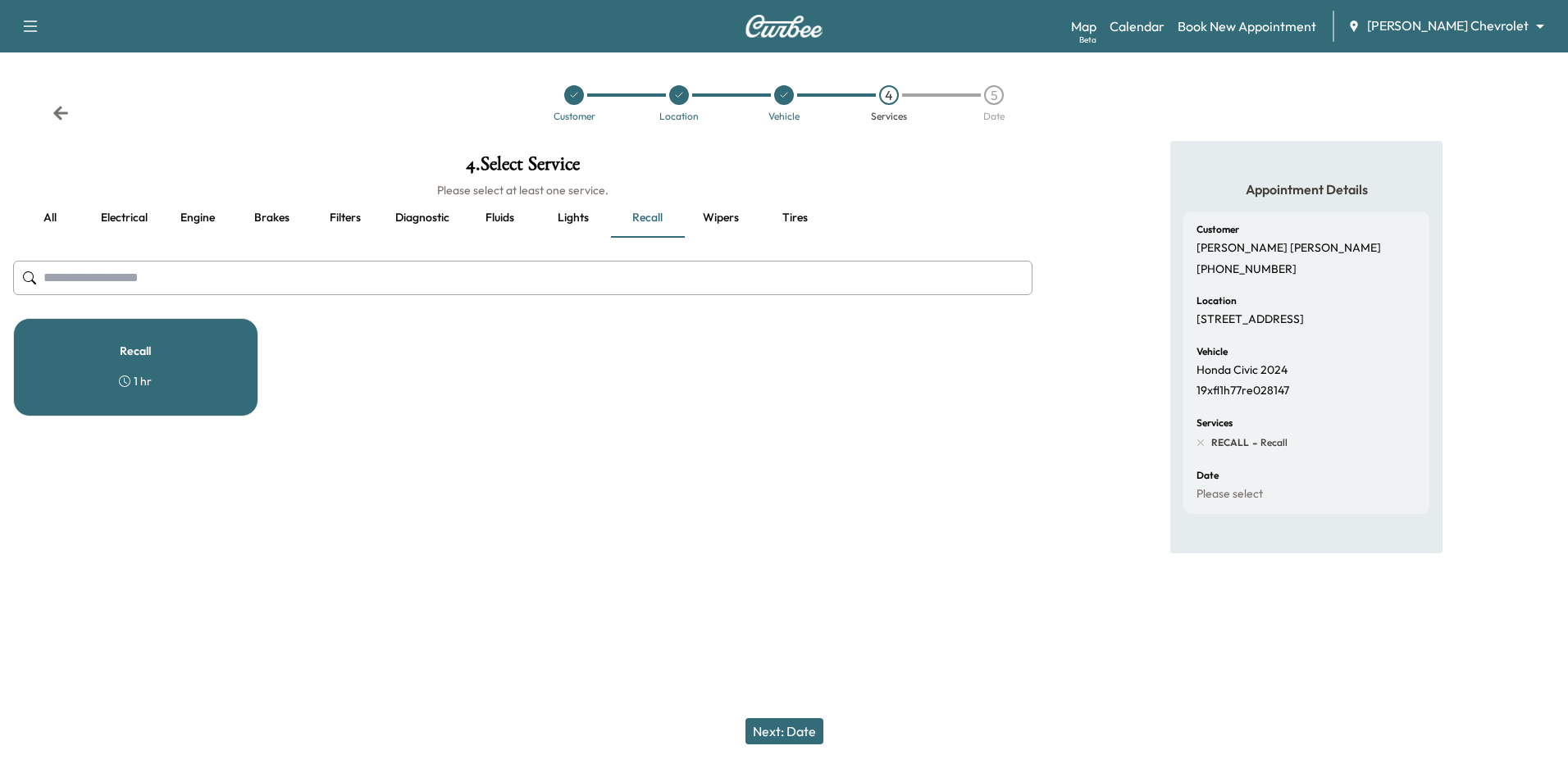
click at [201, 359] on div "Recall 1 hr" at bounding box center [135, 367] width 246 height 98
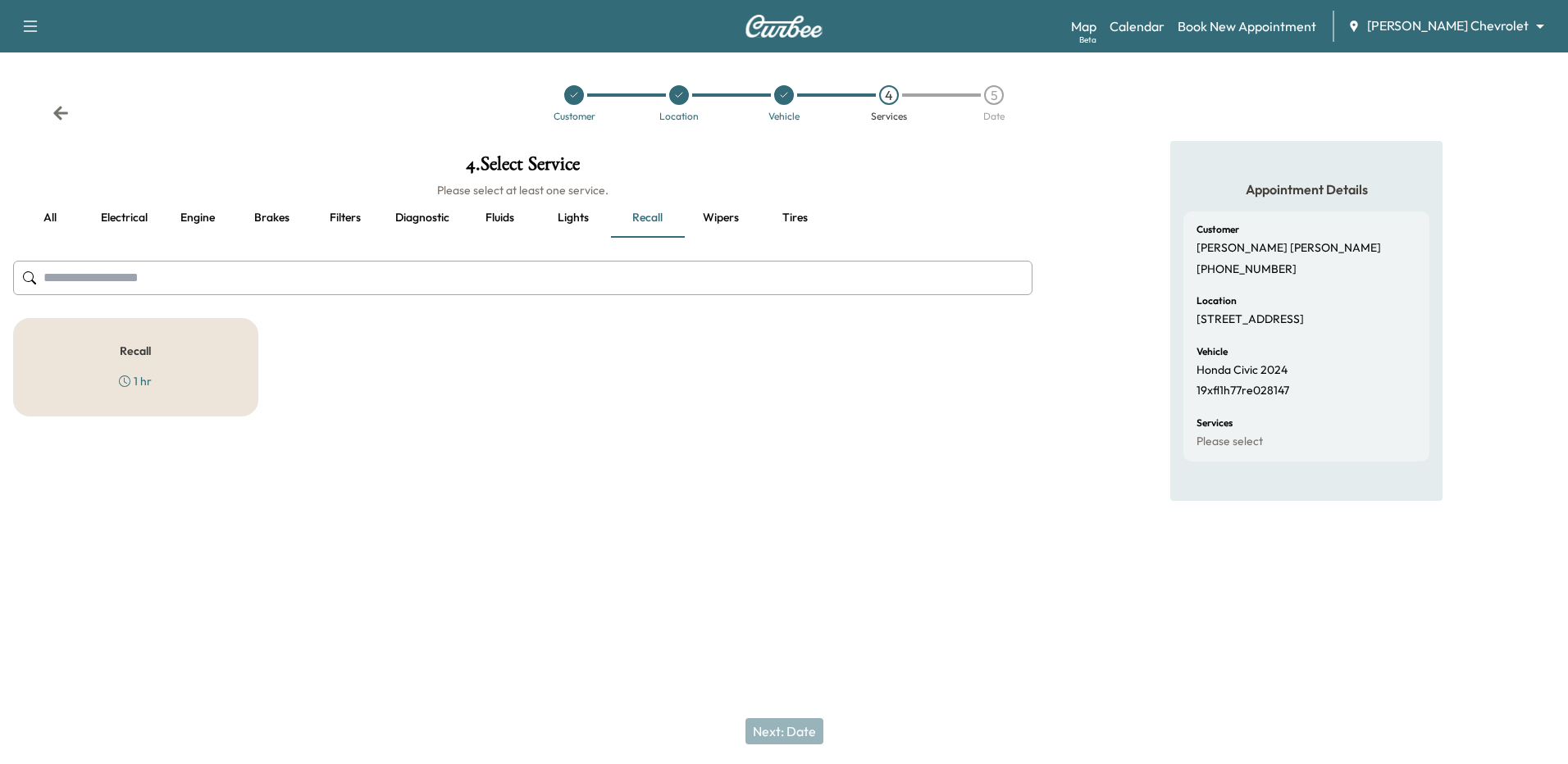
click at [160, 369] on div "Recall 1 hr" at bounding box center [135, 367] width 246 height 98
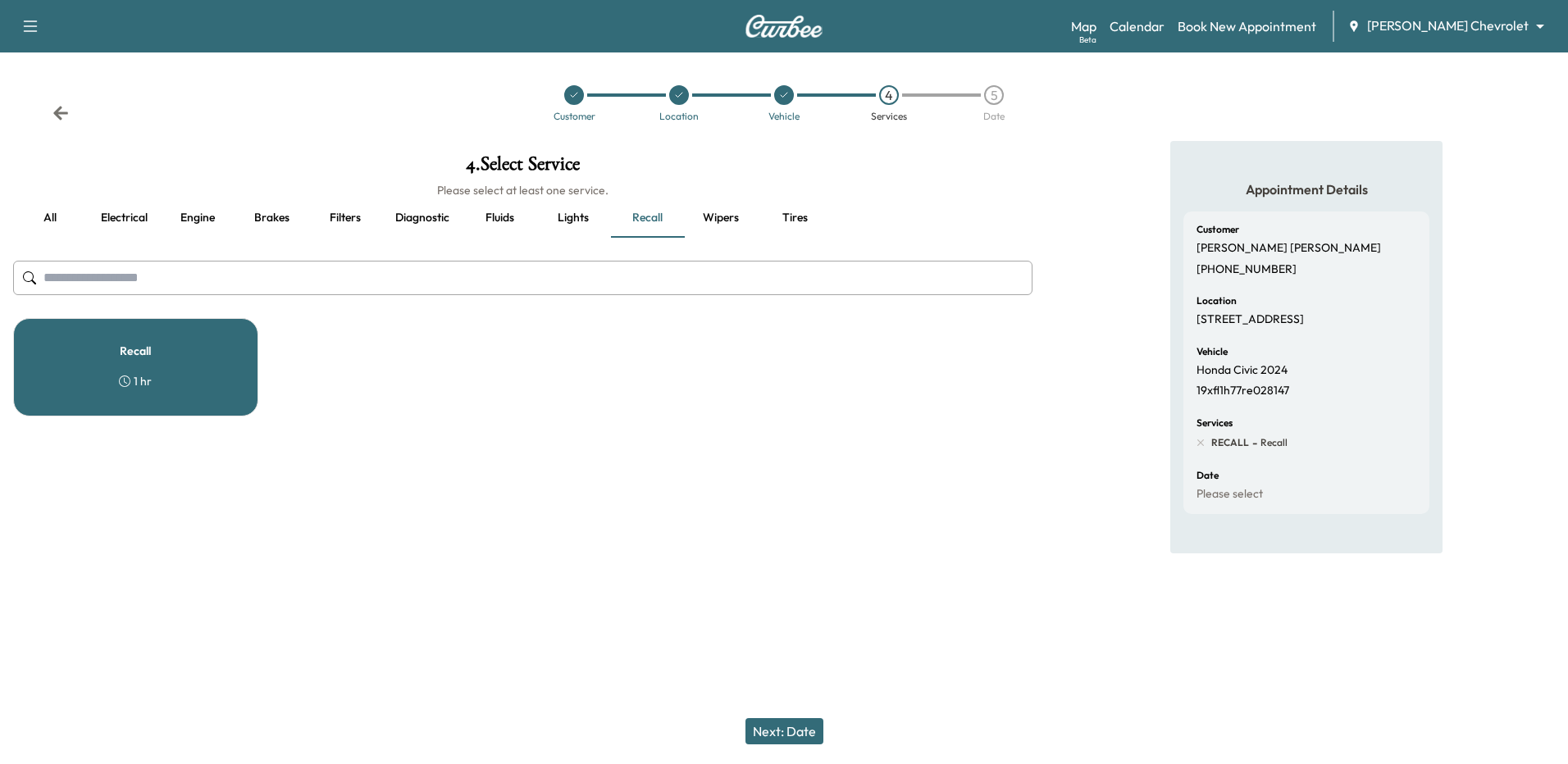
click at [786, 731] on button "Next: Date" at bounding box center [784, 731] width 78 height 26
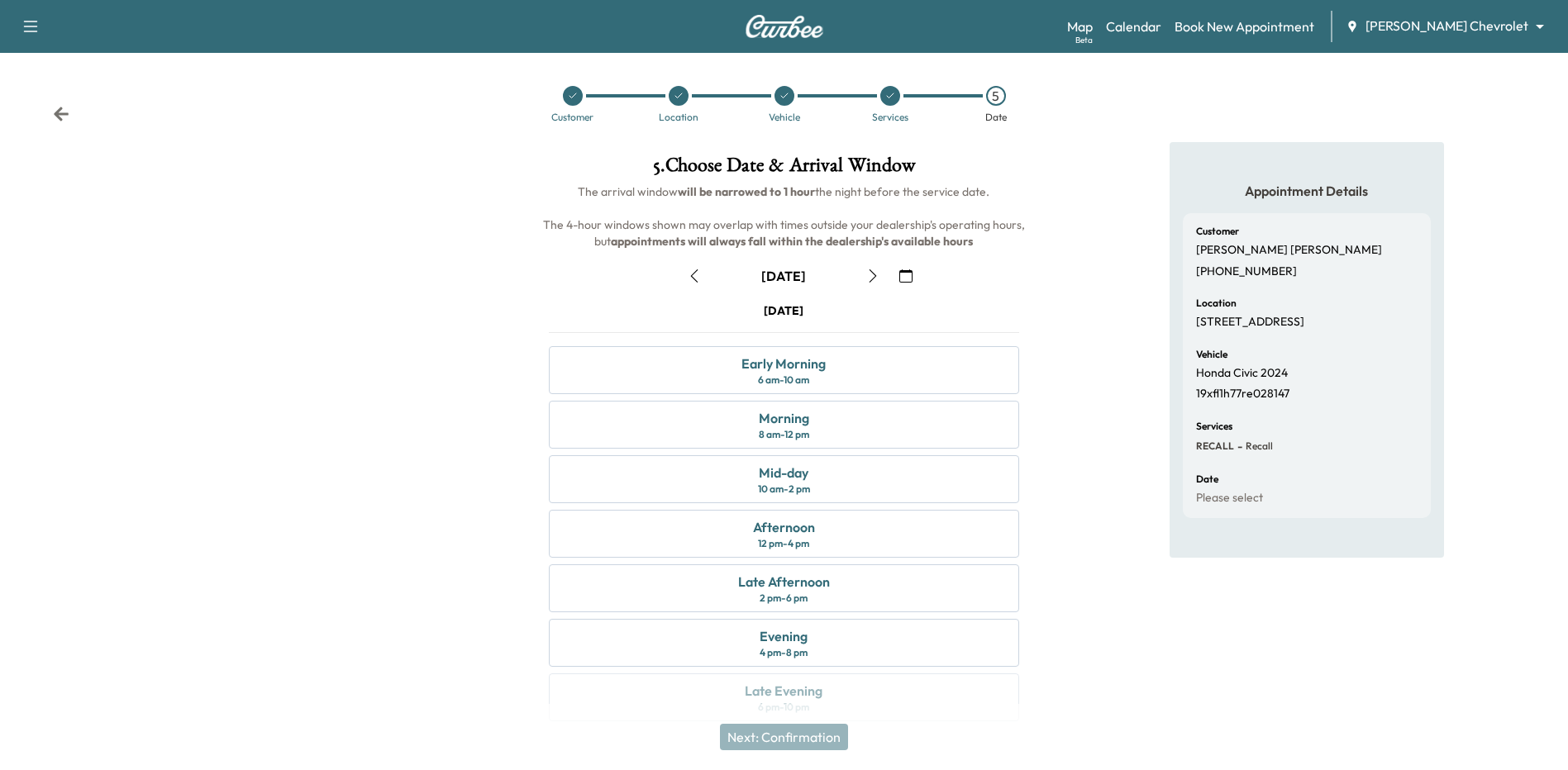
click at [781, 95] on icon at bounding box center [784, 95] width 10 height 10
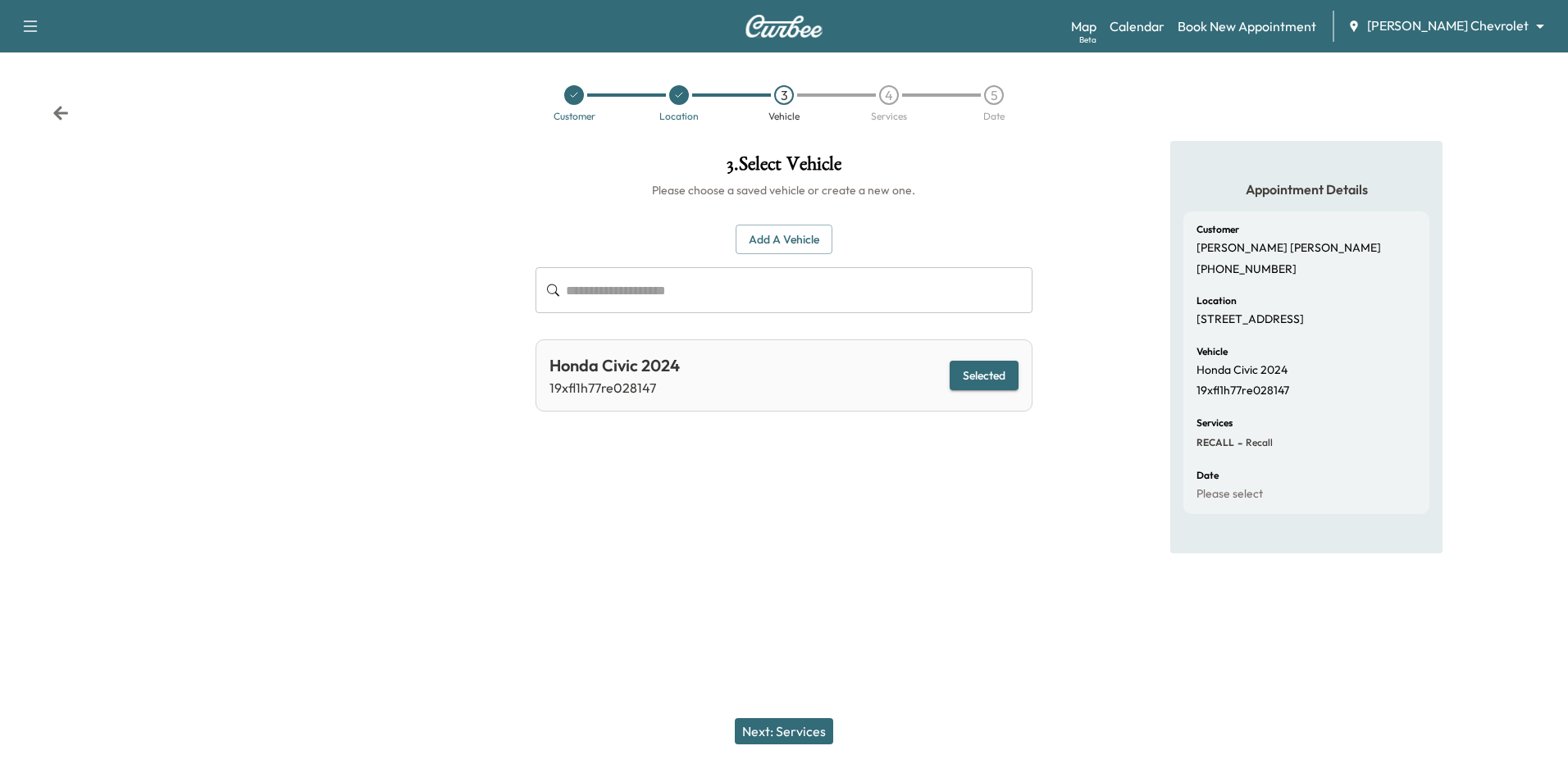
click at [884, 94] on div "4" at bounding box center [889, 95] width 20 height 20
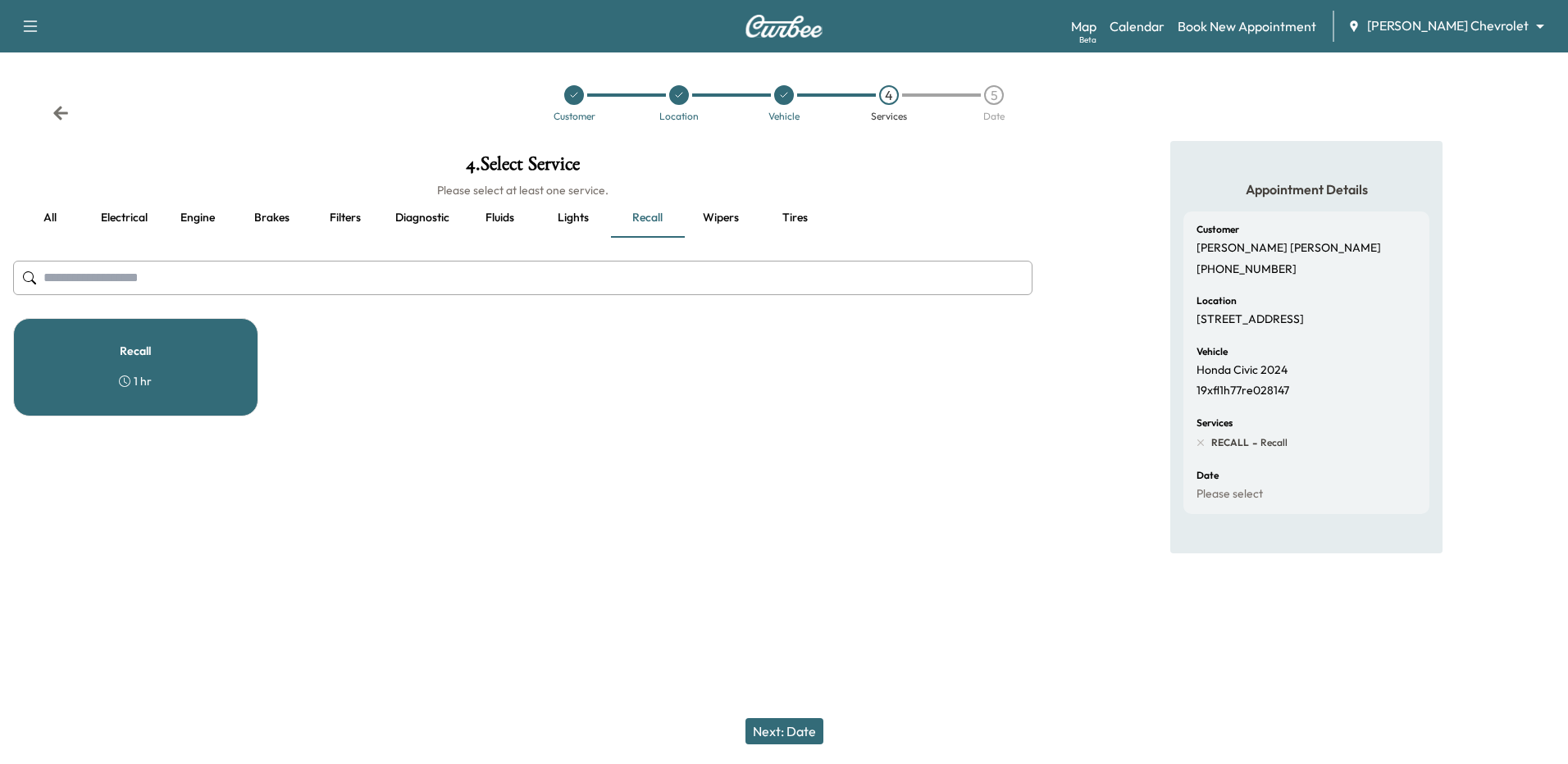
click at [194, 340] on div "Recall 1 hr" at bounding box center [135, 367] width 246 height 98
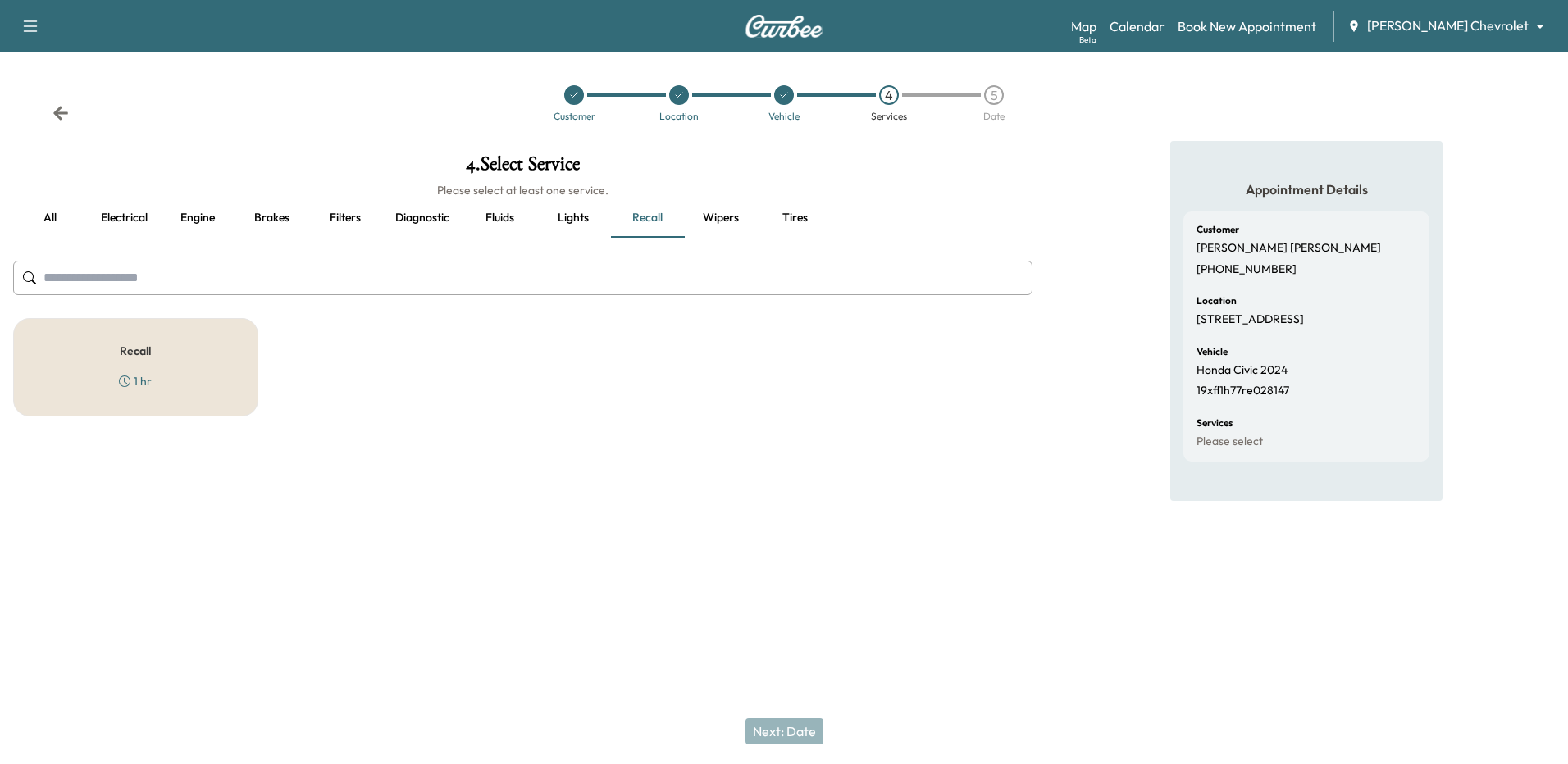
click at [214, 377] on div "Recall 1 hr" at bounding box center [135, 367] width 246 height 98
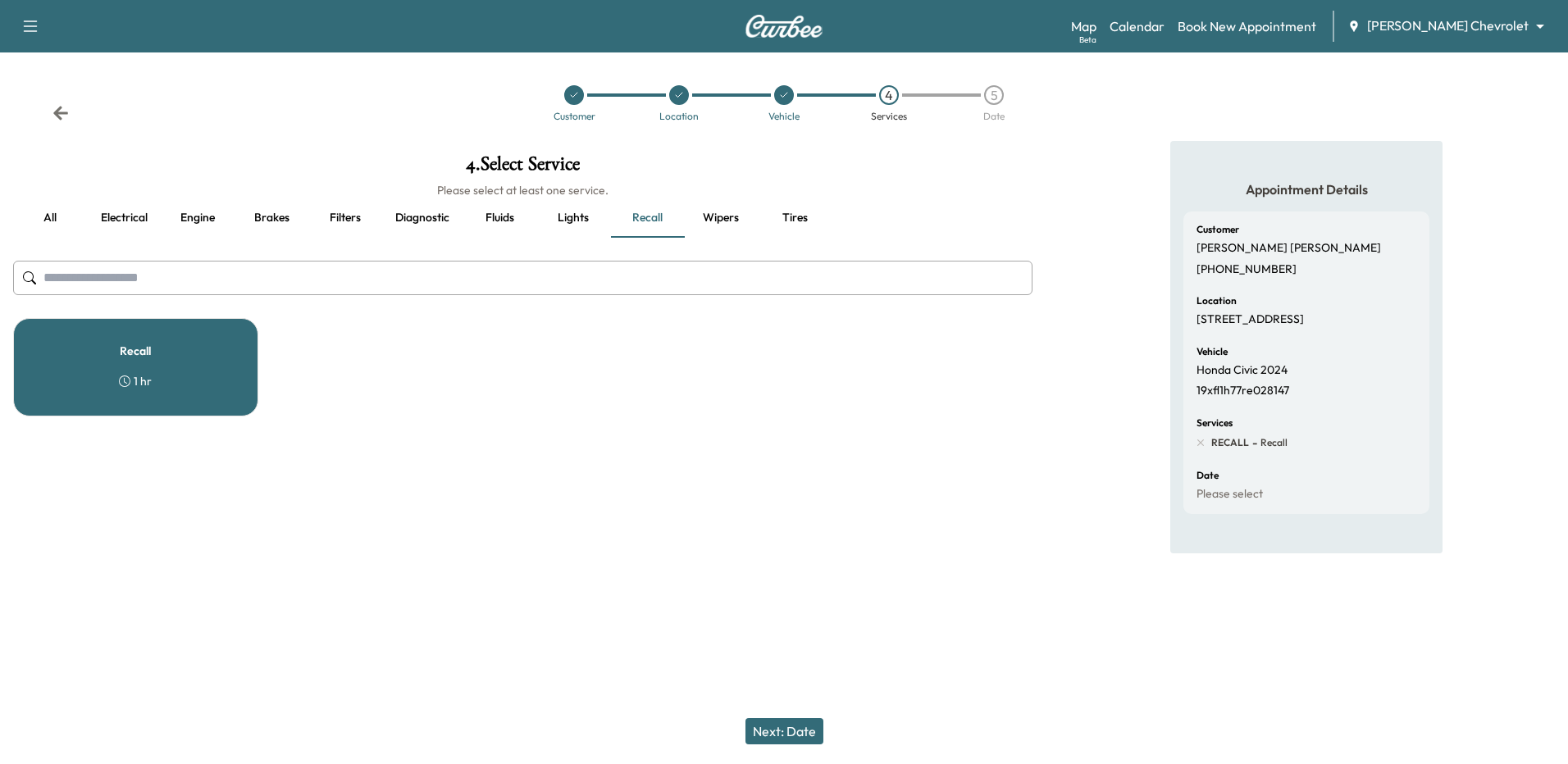
click at [111, 389] on div "Recall 1 hr" at bounding box center [135, 367] width 246 height 98
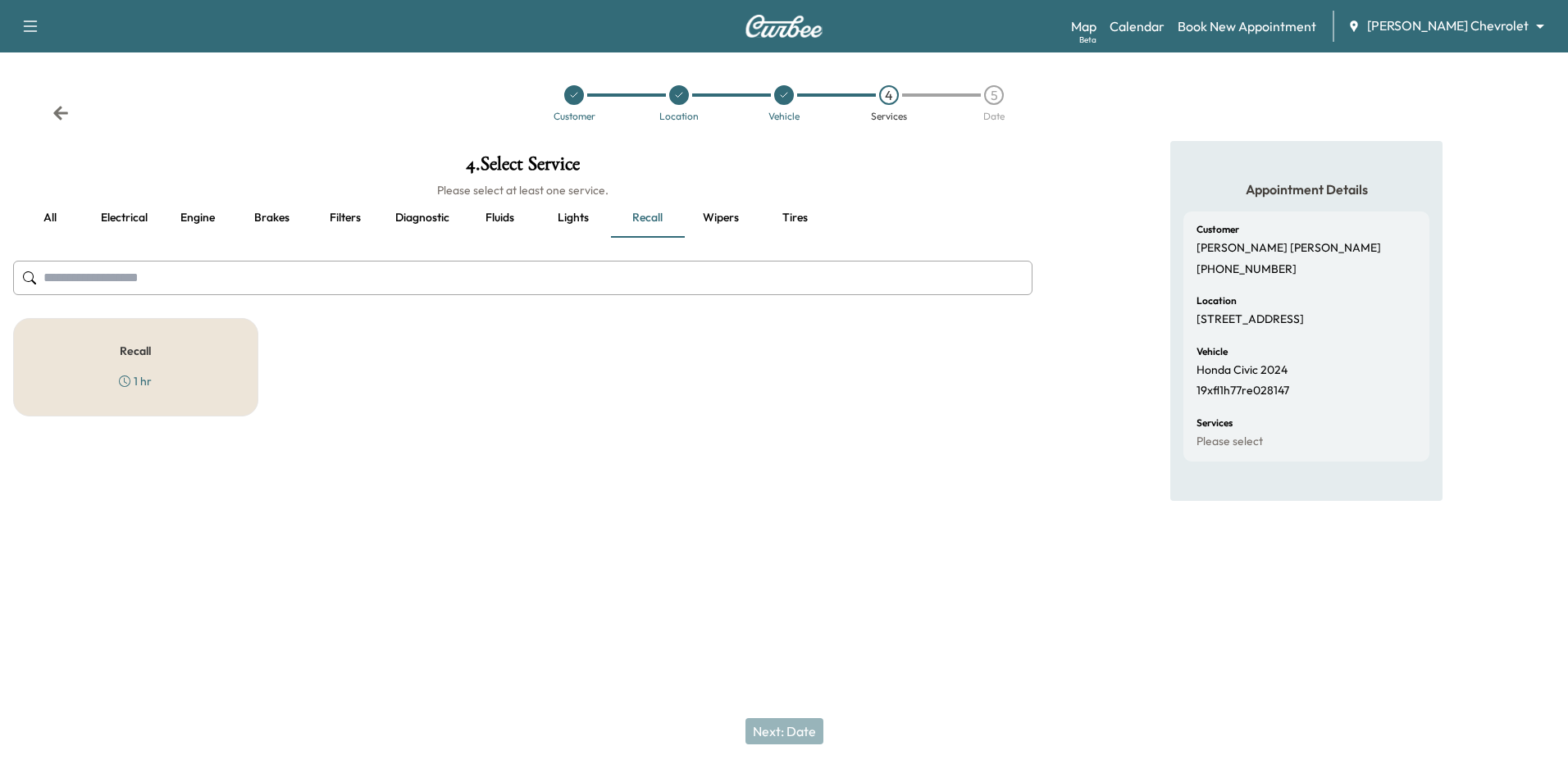
click at [146, 380] on div "1 hr" at bounding box center [135, 381] width 33 height 16
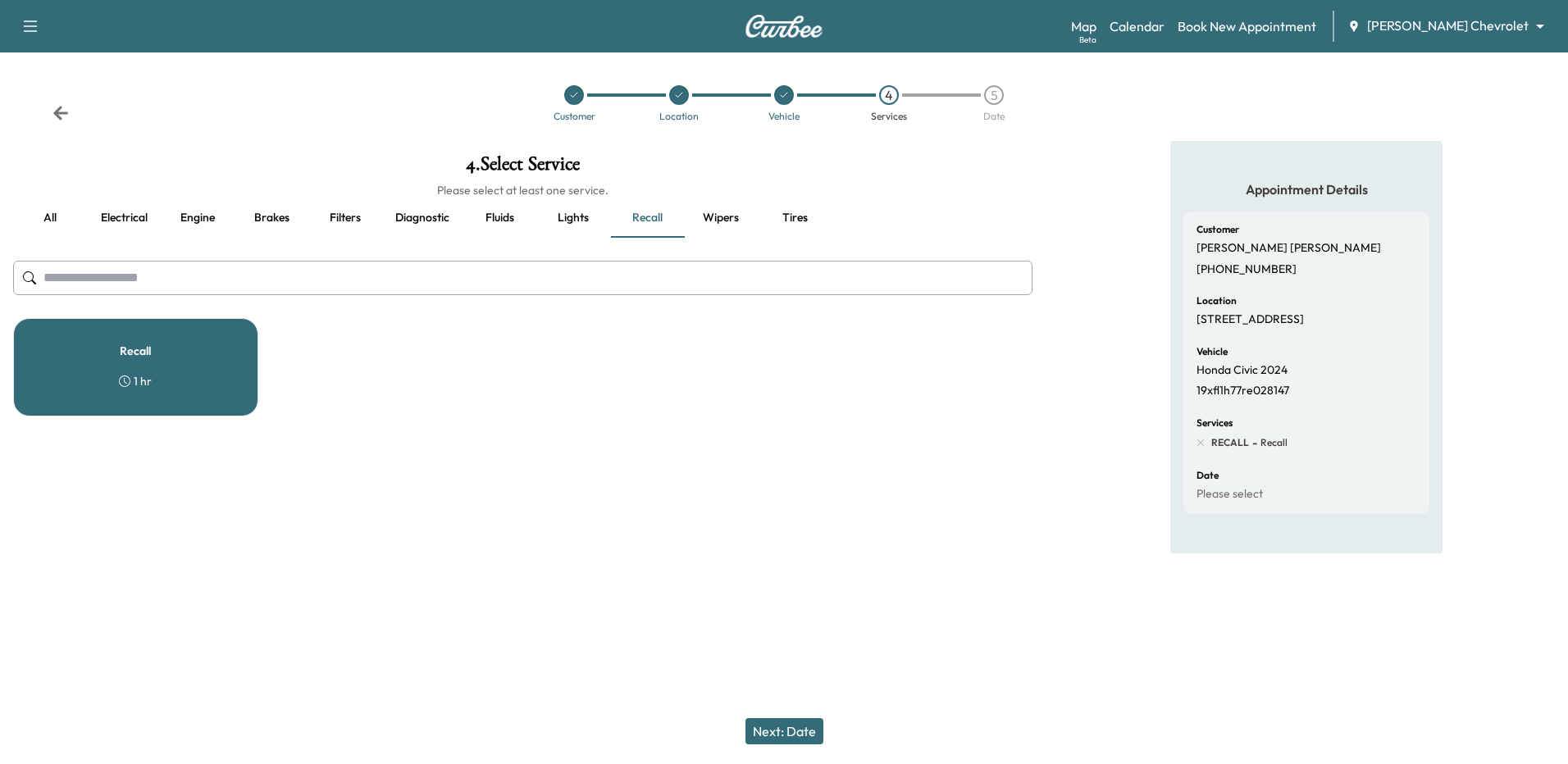
click at [770, 729] on button "Next: Date" at bounding box center [784, 731] width 78 height 26
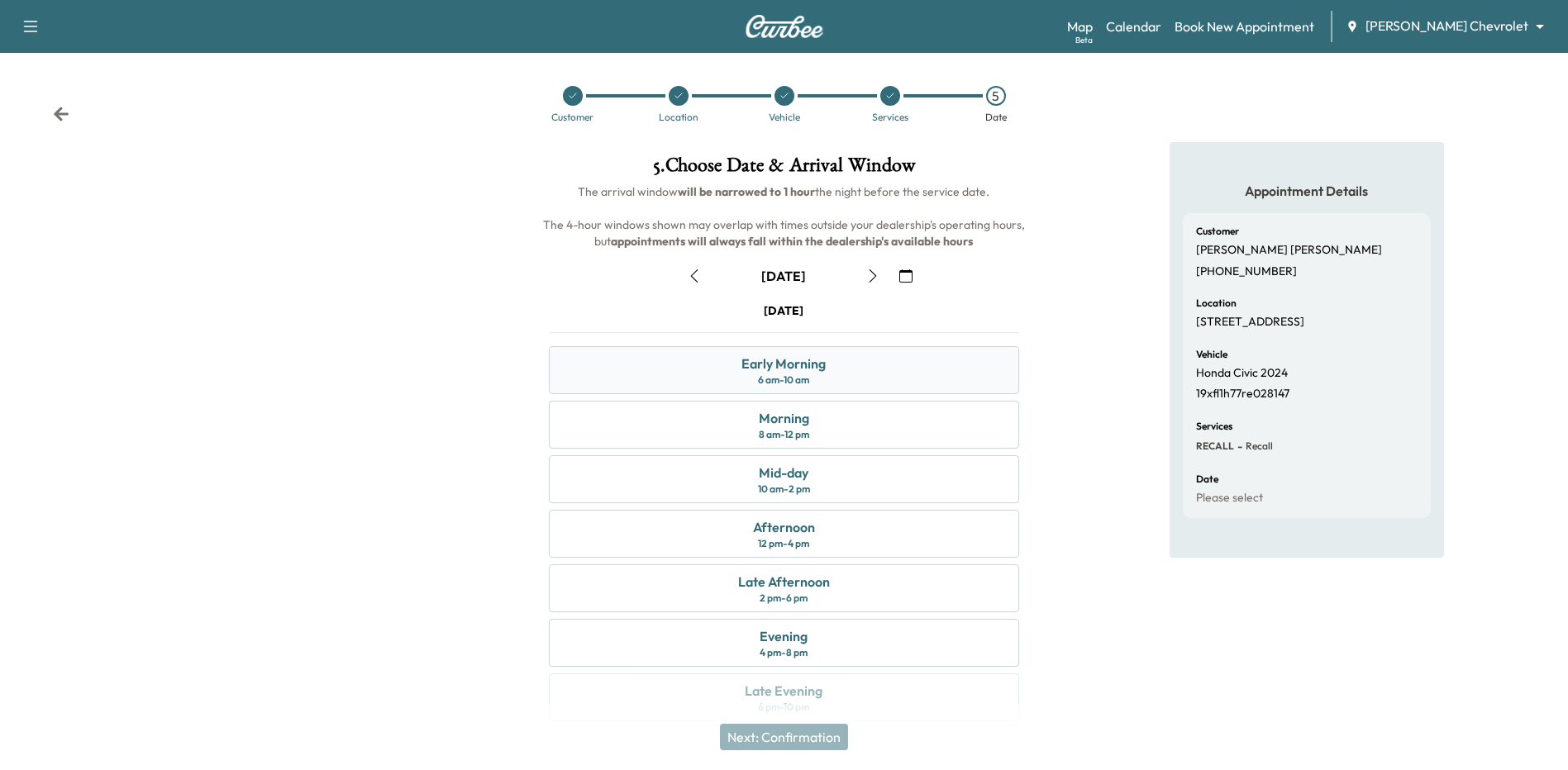
click at [799, 372] on div "Early Morning 6 am - 10 am" at bounding box center [783, 370] width 470 height 48
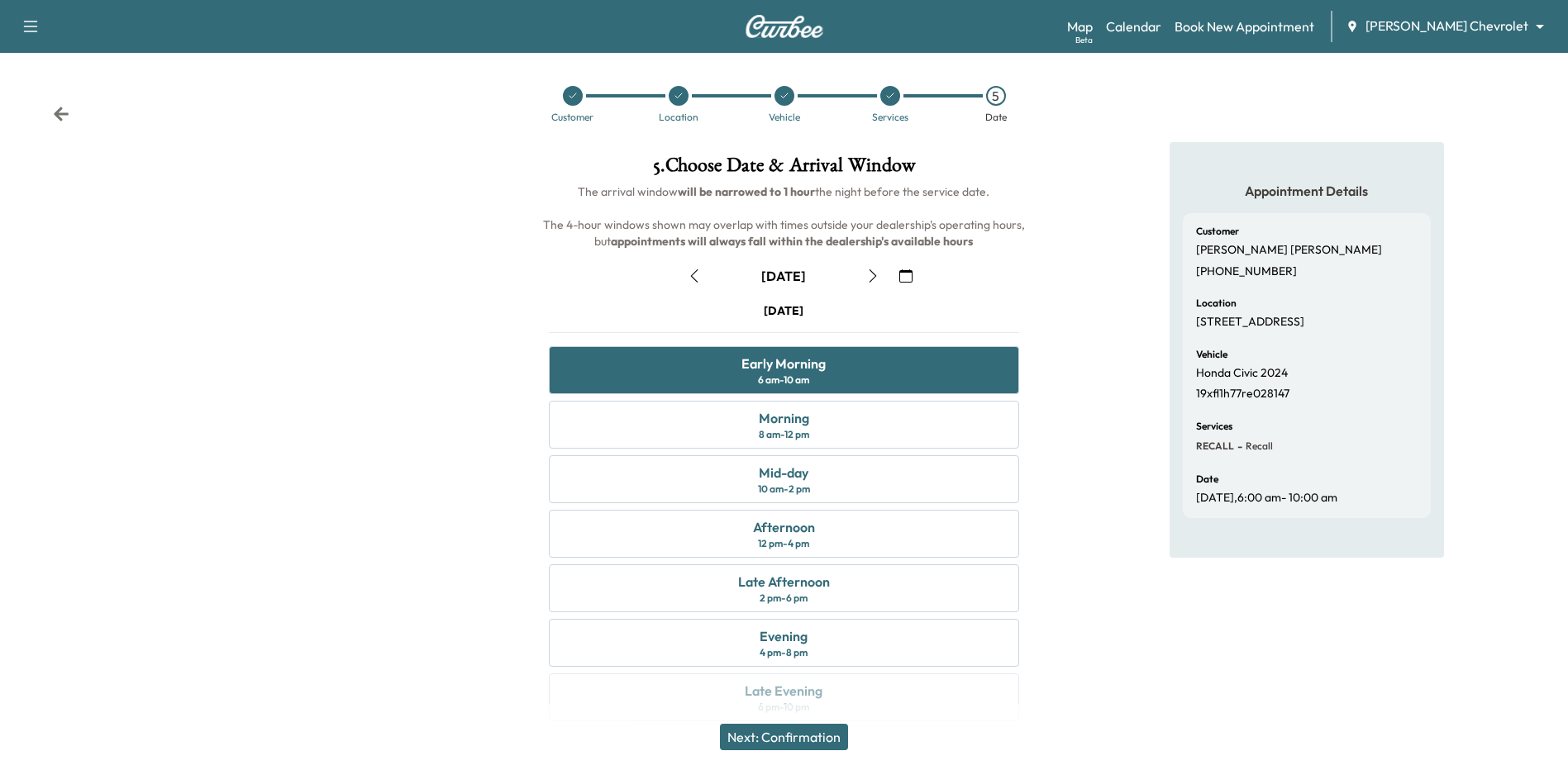
click at [777, 742] on button "Next: Confirmation" at bounding box center [784, 737] width 128 height 26
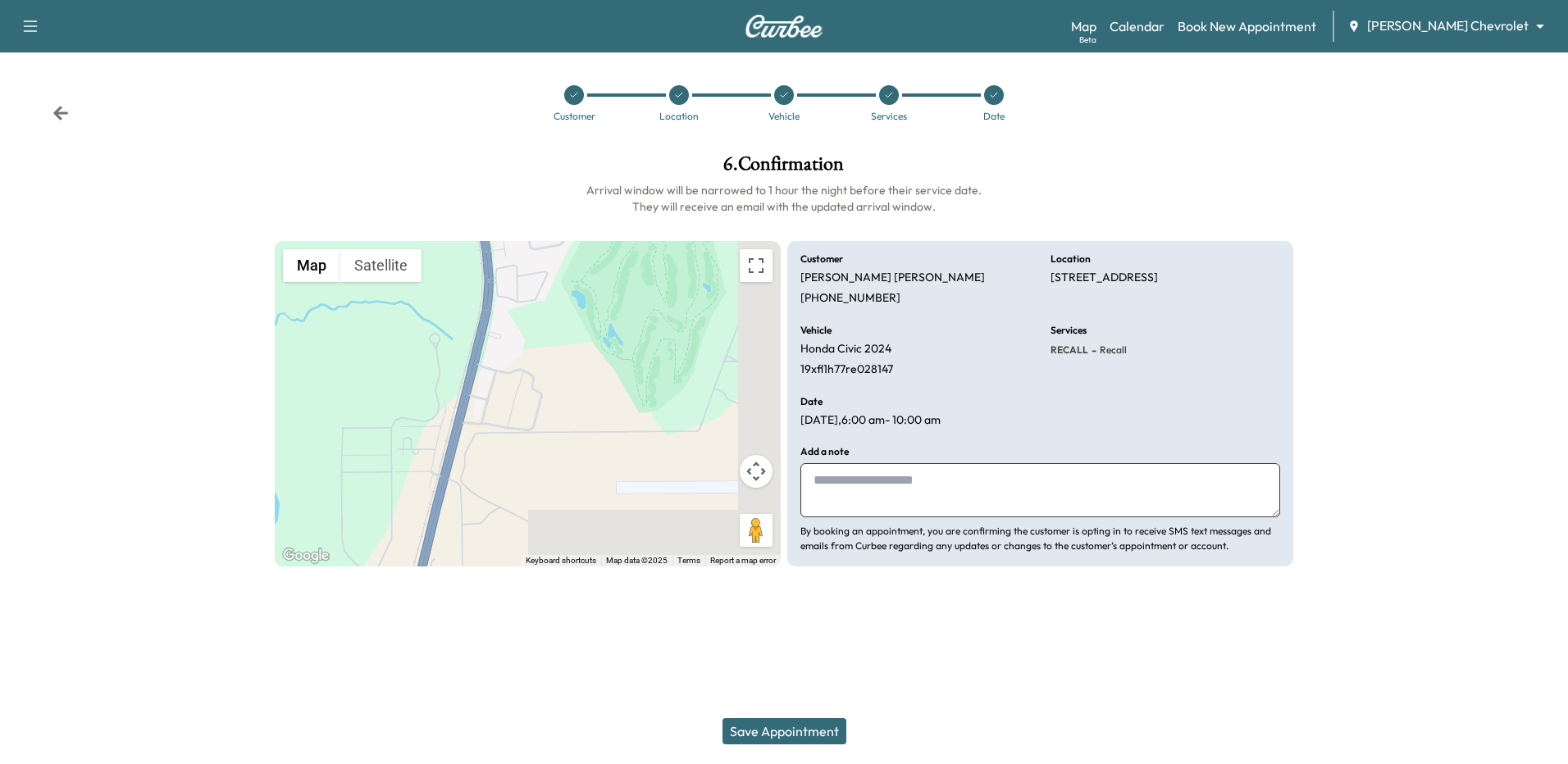
click at [866, 483] on textarea at bounding box center [1040, 490] width 480 height 54
click at [922, 476] on textarea "To enrich screen reader interactions, please activate Accessibility in Grammarl…" at bounding box center [1040, 490] width 480 height 54
type textarea "*"
click at [1093, 512] on textarea "**********" at bounding box center [1040, 490] width 480 height 54
click at [1098, 500] on textarea "**********" at bounding box center [1040, 490] width 480 height 54
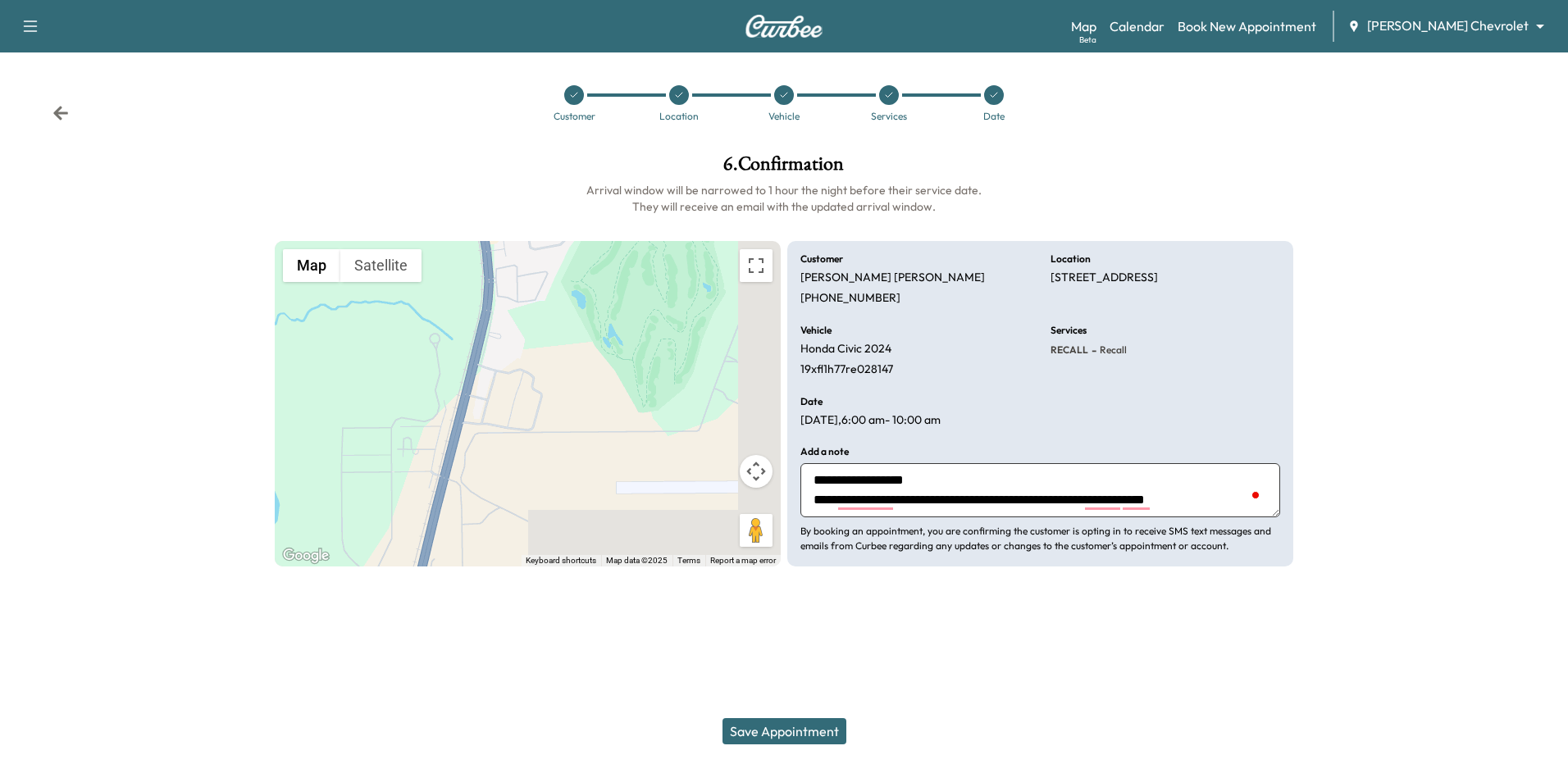
click at [862, 549] on p "By booking an appointment, you are confirming the customer is opting in to rece…" at bounding box center [1040, 538] width 480 height 29
type textarea "**********"
click at [895, 102] on div at bounding box center [889, 95] width 20 height 20
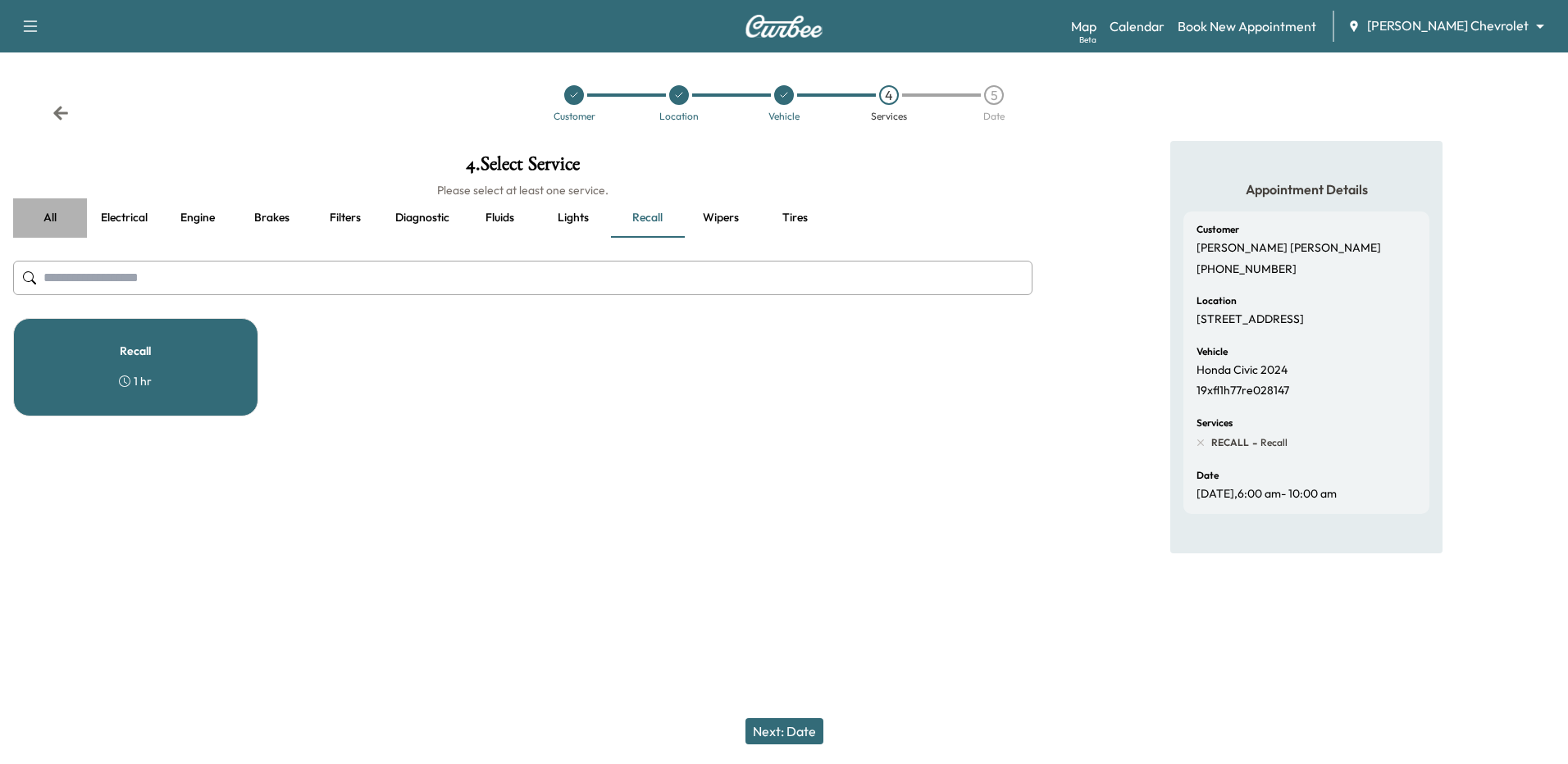
click at [46, 221] on button "all" at bounding box center [50, 218] width 74 height 40
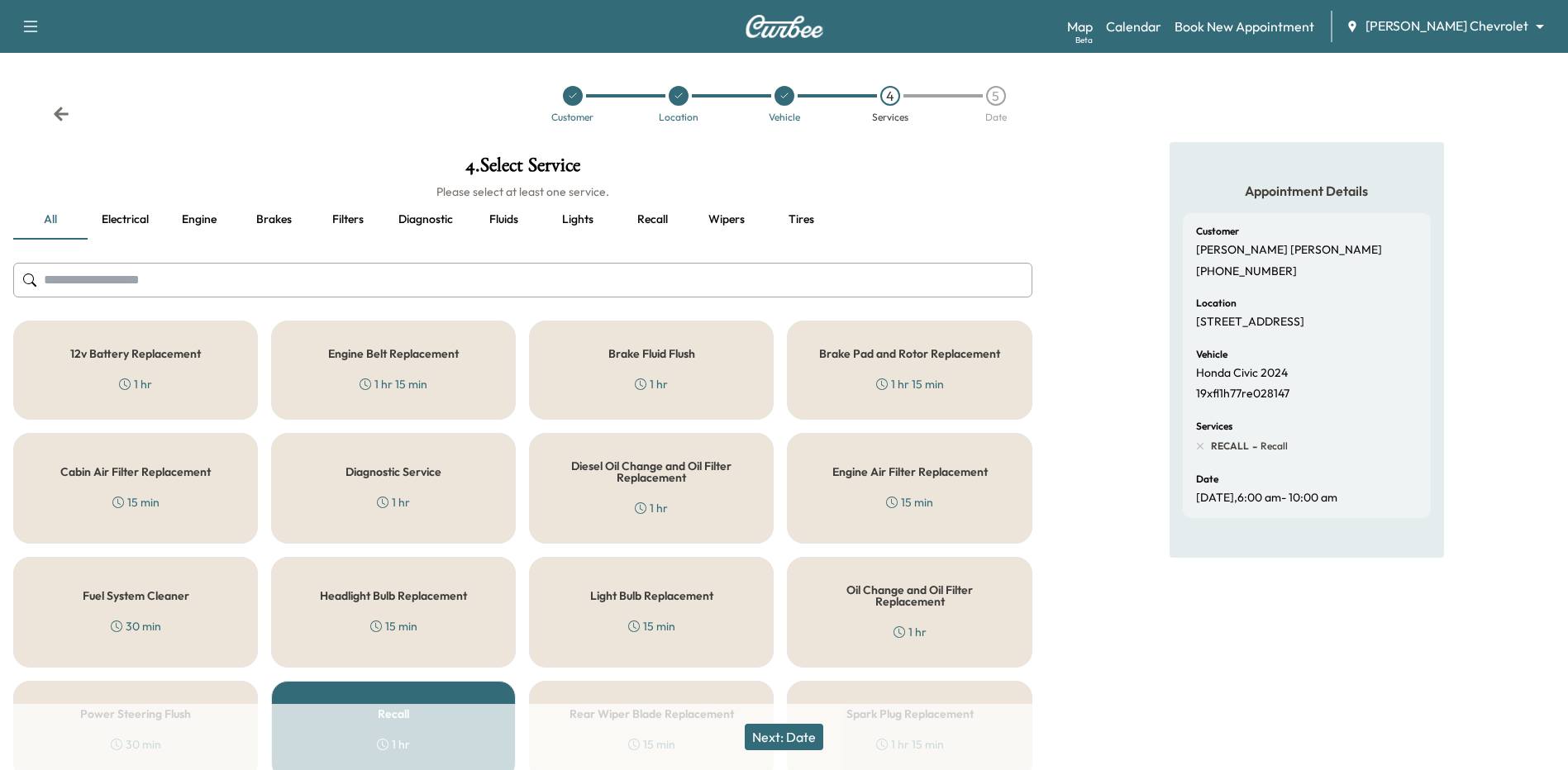
click at [135, 218] on button "Electrical" at bounding box center [125, 220] width 75 height 40
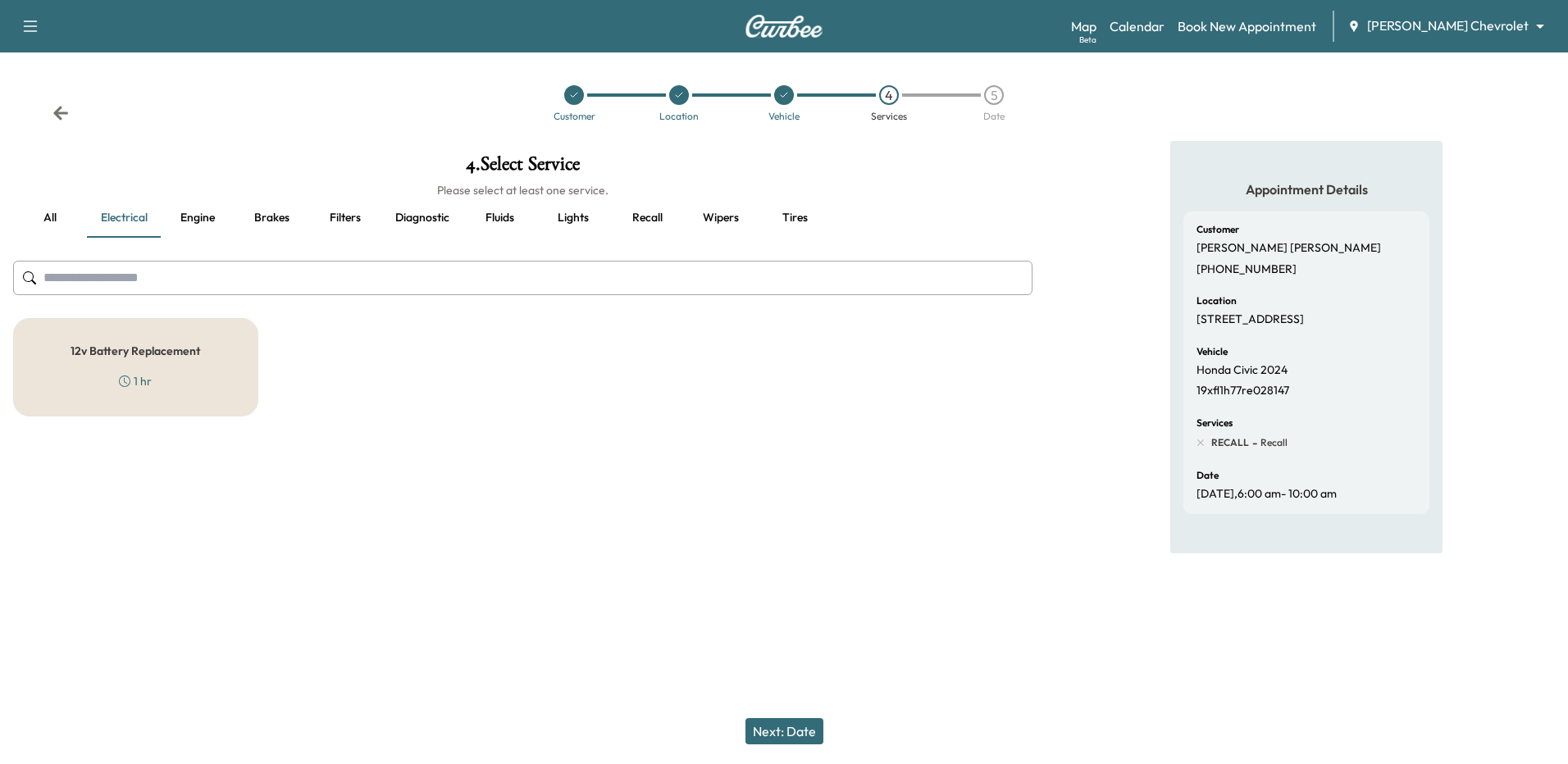
click at [190, 216] on button "Engine" at bounding box center [198, 218] width 74 height 40
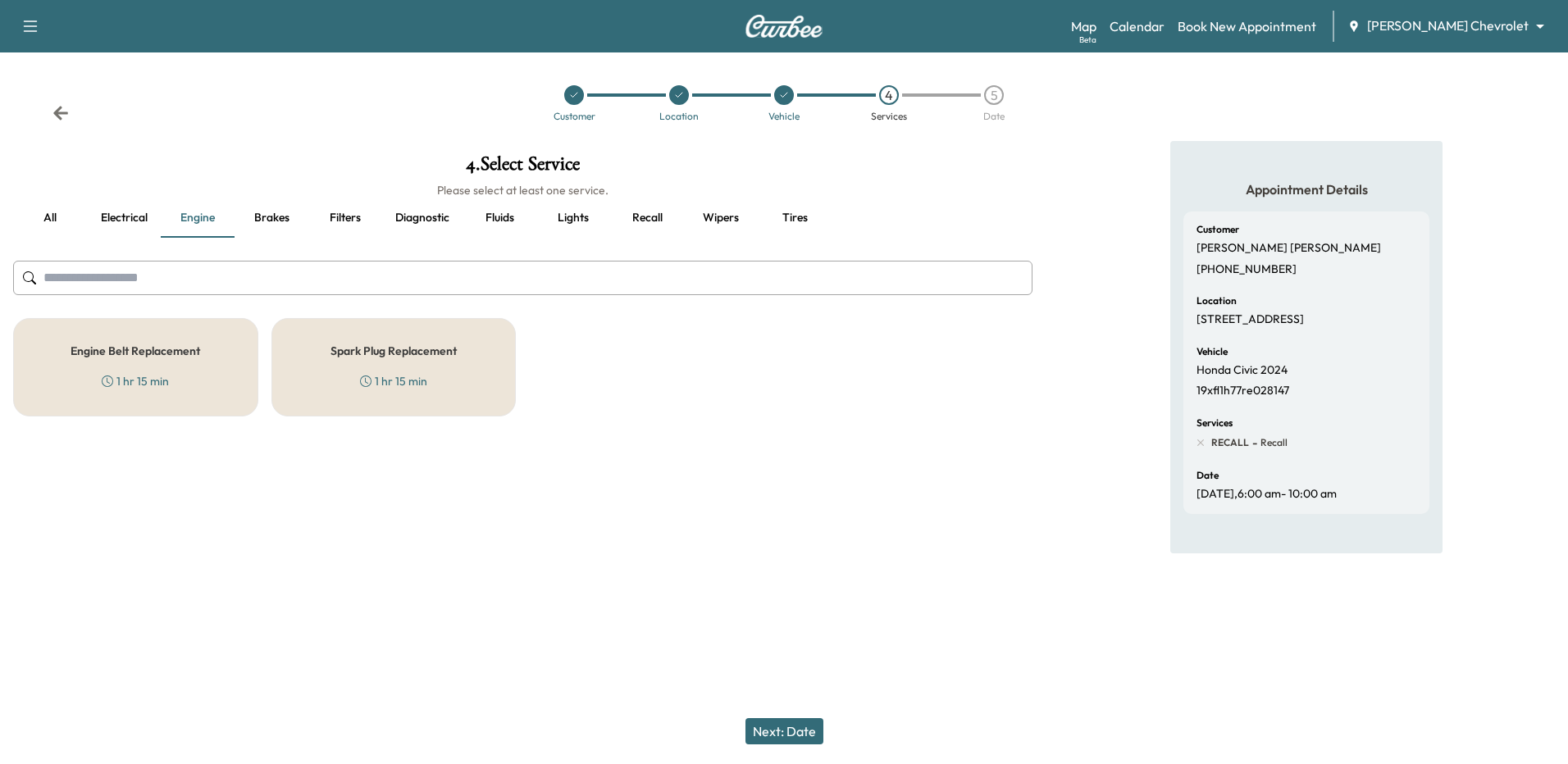
click at [273, 214] on button "Brakes" at bounding box center [271, 218] width 74 height 40
click at [344, 86] on div "Customer Location Vehicle 4 Services 5 Date" at bounding box center [784, 103] width 1568 height 76
